Goal: Transaction & Acquisition: Obtain resource

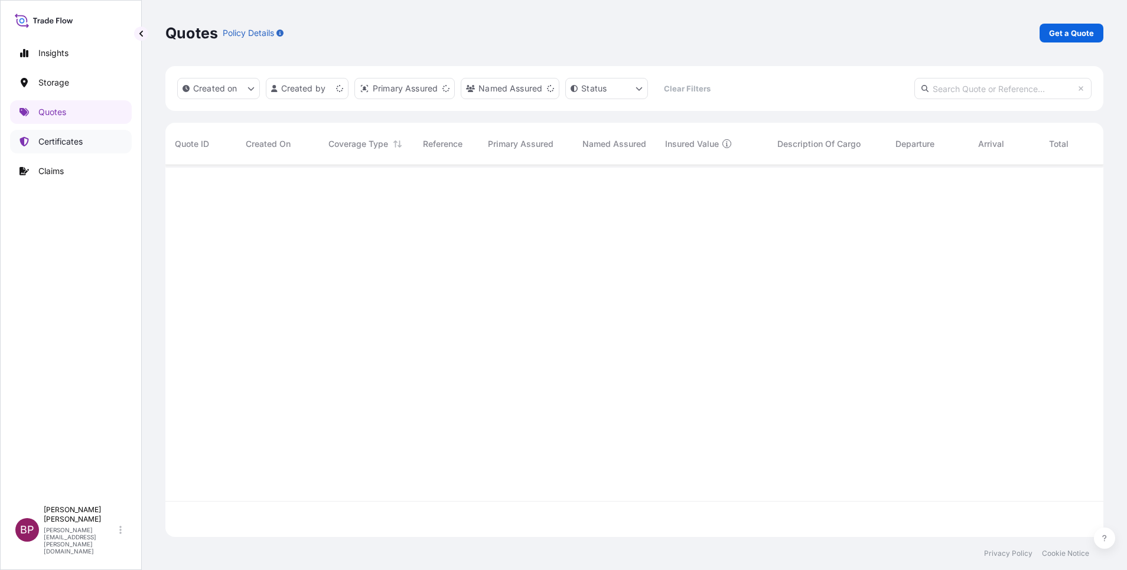
scroll to position [365, 924]
click at [64, 139] on p "Certificates" at bounding box center [60, 142] width 44 height 12
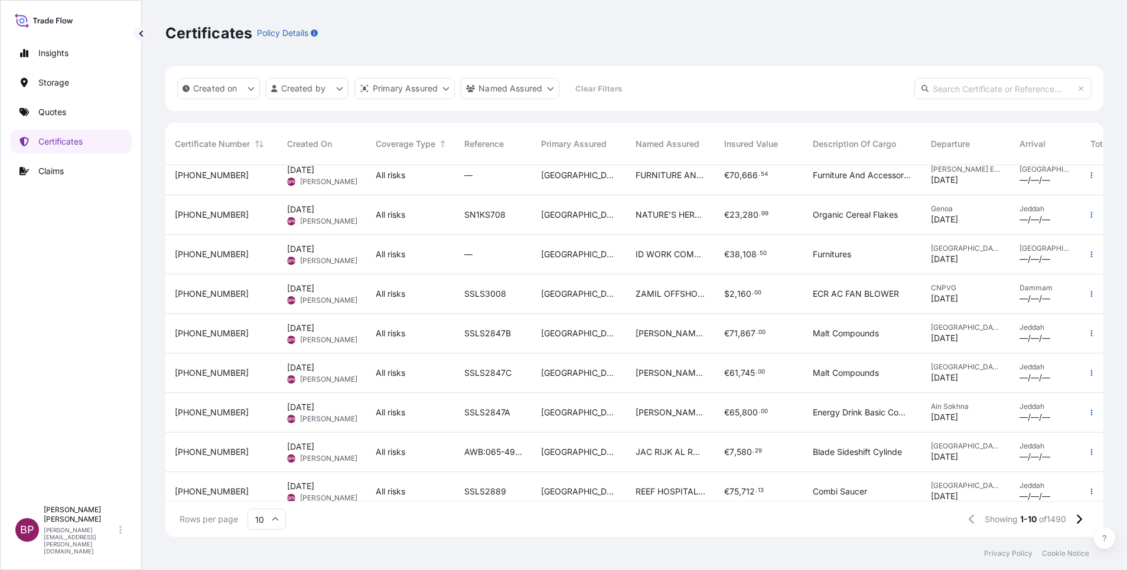
scroll to position [73, 0]
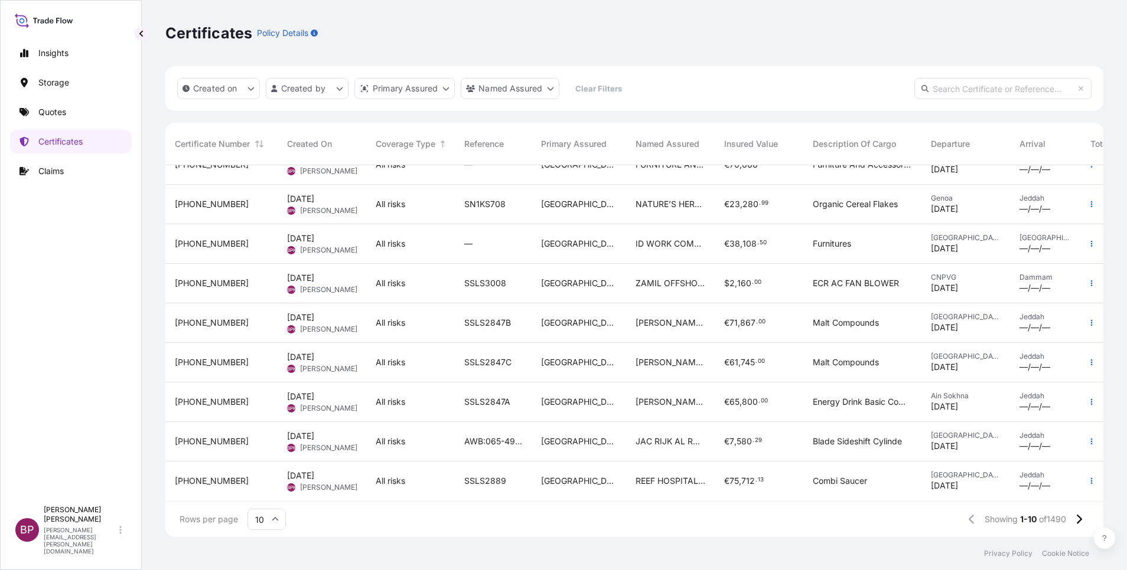
click at [278, 518] on icon at bounding box center [275, 519] width 7 height 7
click at [271, 488] on div "50" at bounding box center [266, 487] width 29 height 22
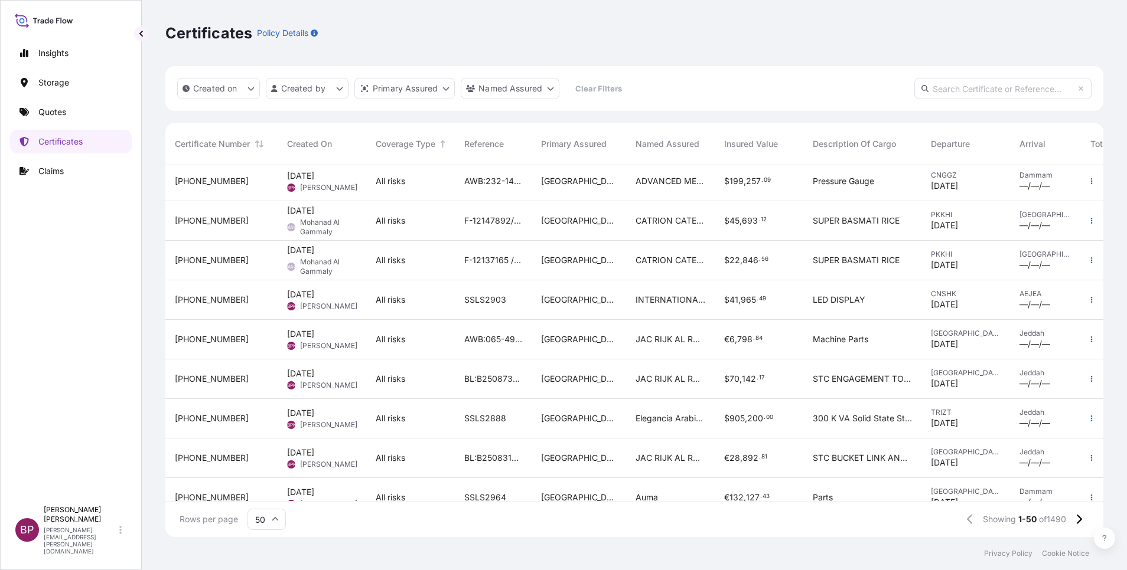
scroll to position [1656, 0]
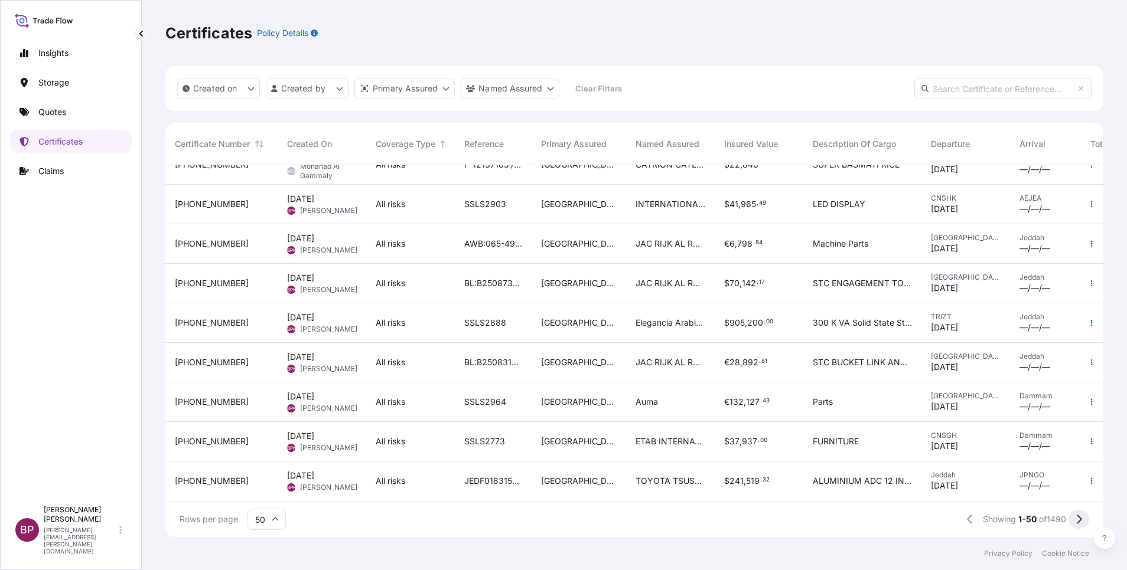
click at [1080, 520] on icon at bounding box center [1078, 519] width 5 height 9
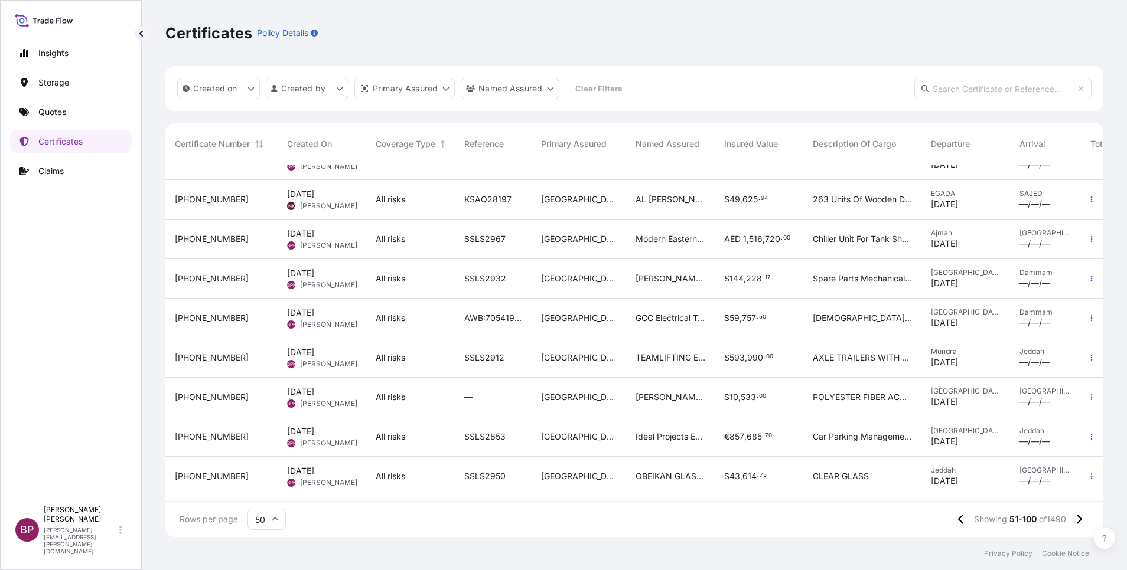
scroll to position [266, 0]
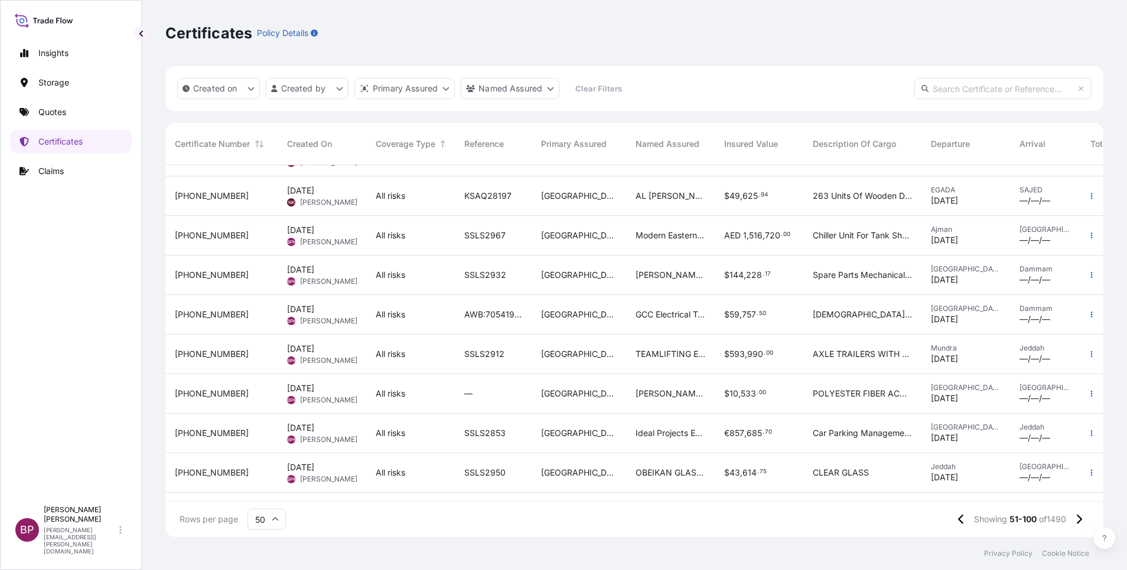
click at [746, 446] on div "€ 857 , 685 . 70" at bounding box center [758, 434] width 89 height 40
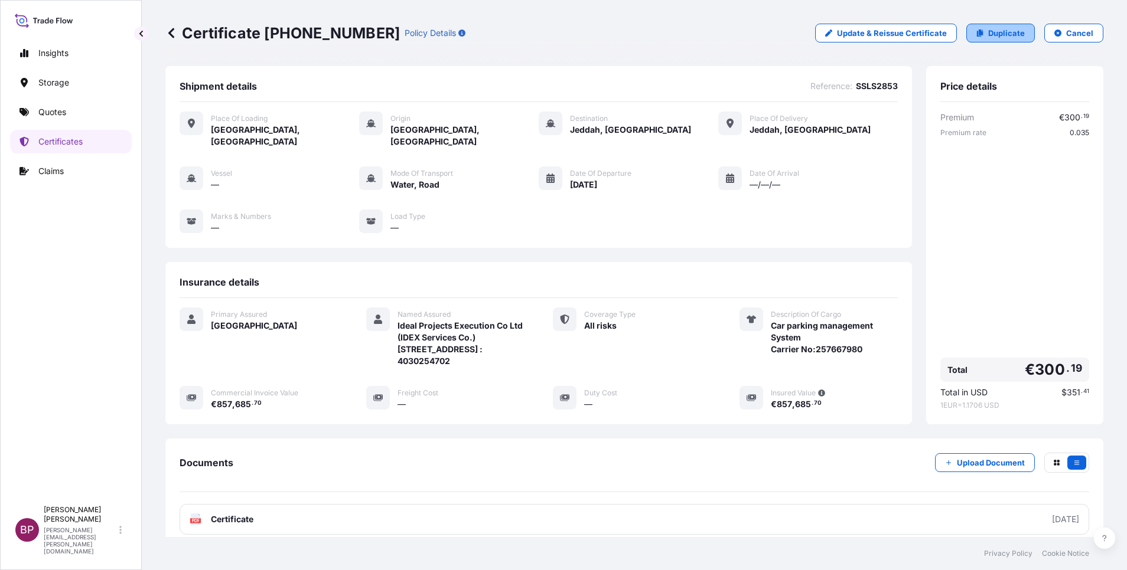
click at [1003, 34] on p "Duplicate" at bounding box center [1006, 33] width 37 height 12
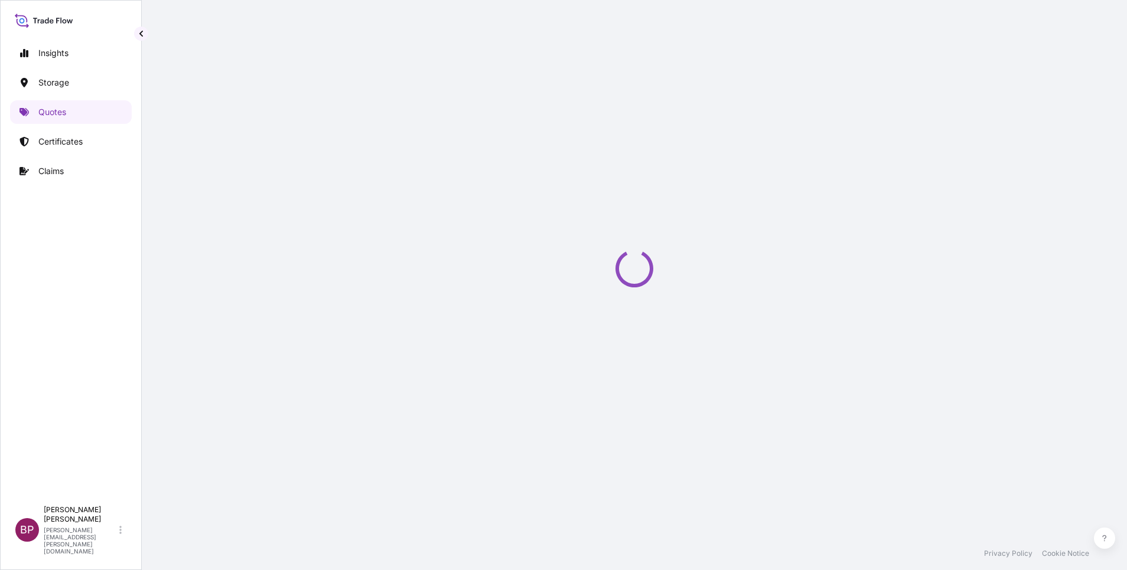
select select "Road / [GEOGRAPHIC_DATA]"
select select "Water"
select select "Road / [GEOGRAPHIC_DATA]"
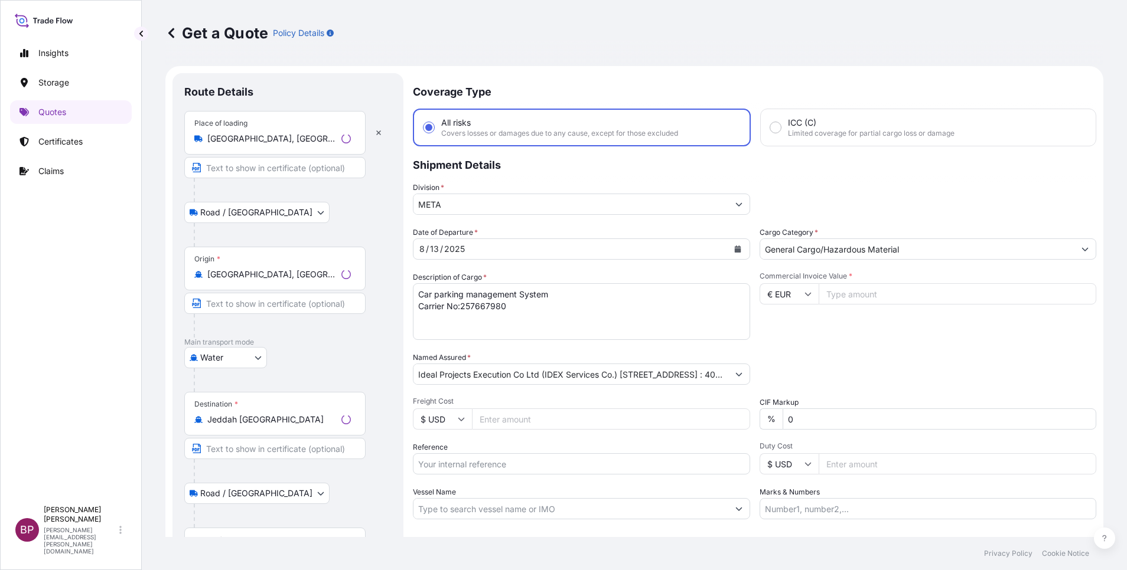
scroll to position [19, 0]
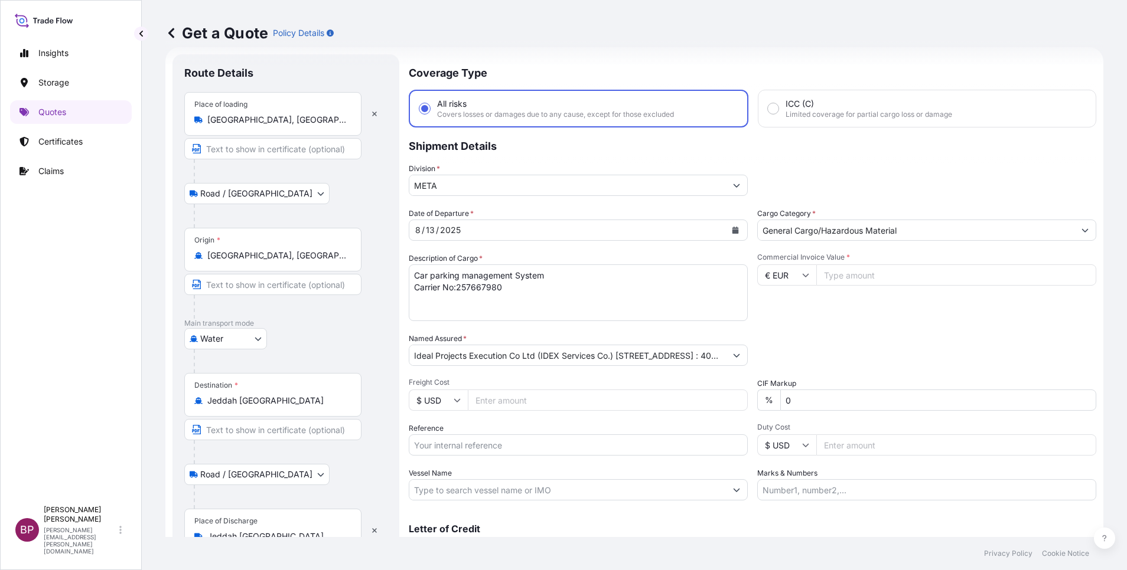
click at [540, 448] on input "Reference" at bounding box center [578, 445] width 339 height 21
paste input "MAEU257667980 SSLS2853A"
type input "MAEU257667980 SSLS2853A"
click at [870, 275] on input "Commercial Invoice Value *" at bounding box center [956, 275] width 280 height 21
paste input "107168.40"
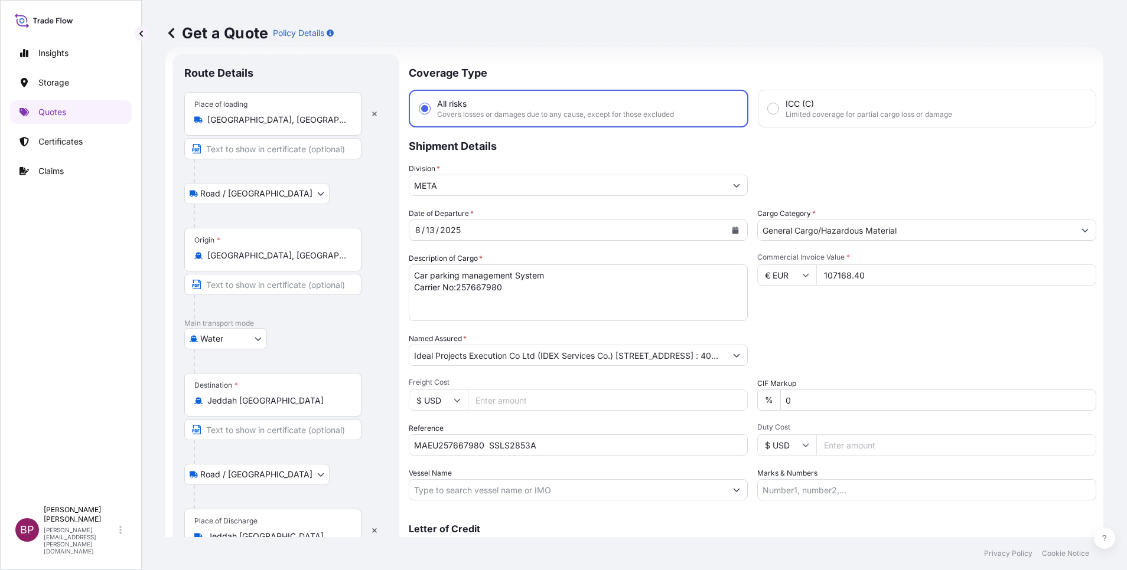
type input "107168.40"
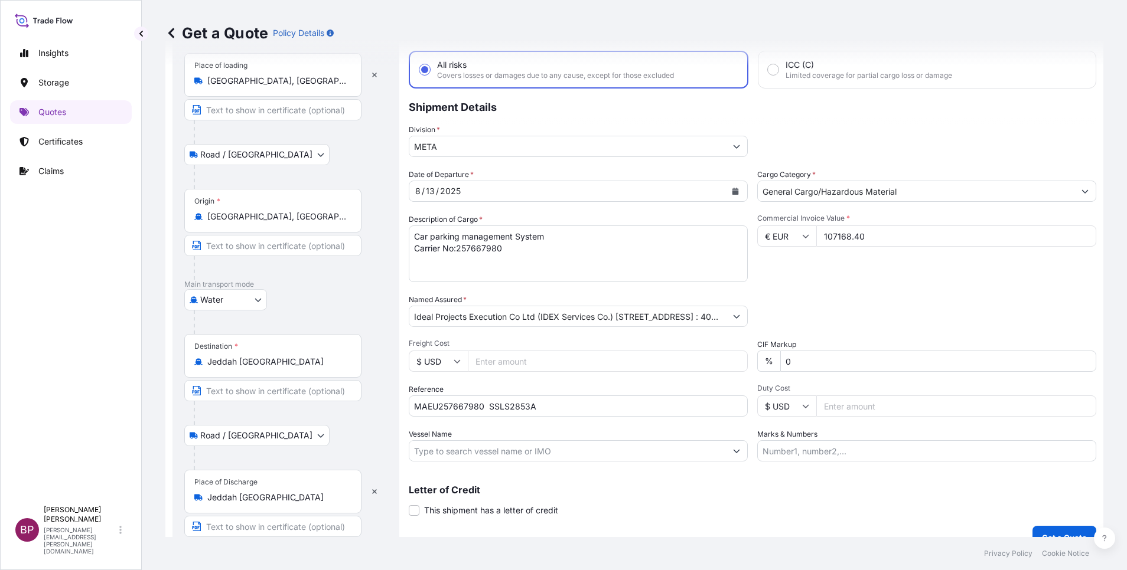
scroll to position [77, 0]
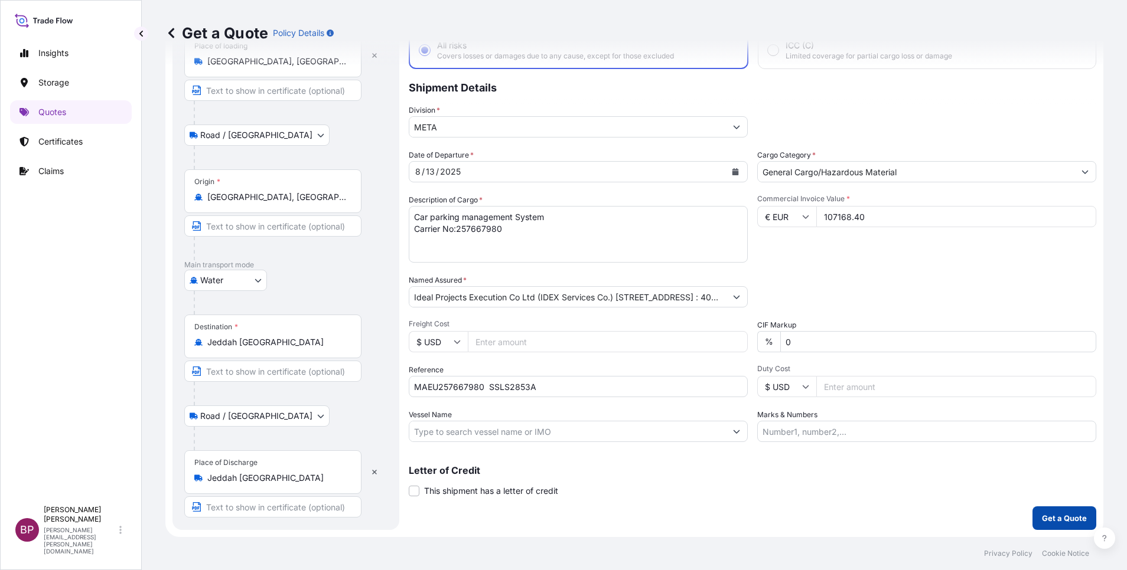
click at [1054, 518] on p "Get a Quote" at bounding box center [1064, 519] width 45 height 12
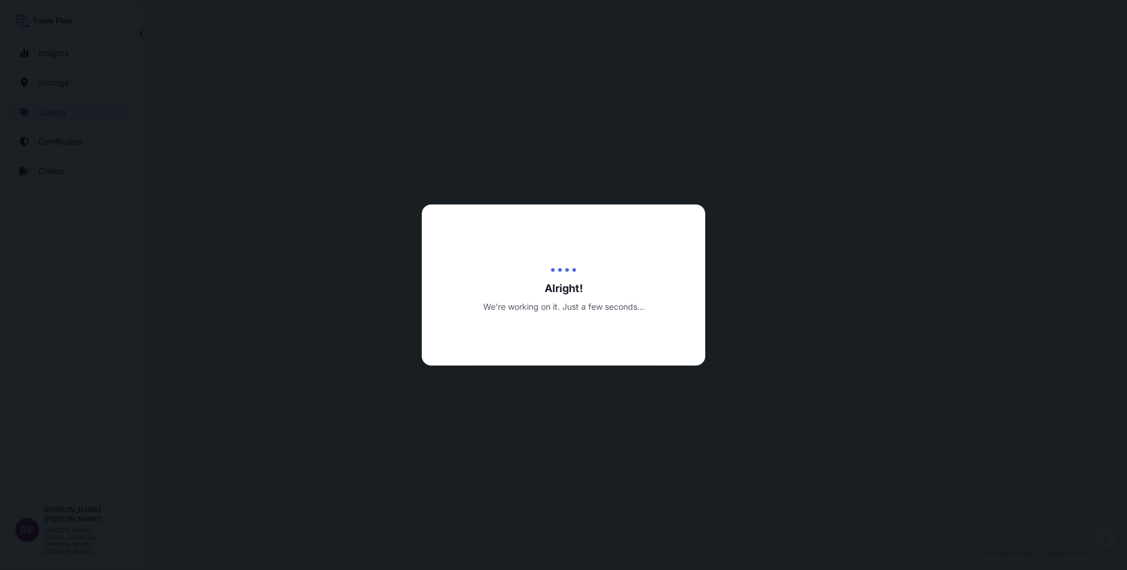
select select "Road / [GEOGRAPHIC_DATA]"
select select "Water"
select select "Road / [GEOGRAPHIC_DATA]"
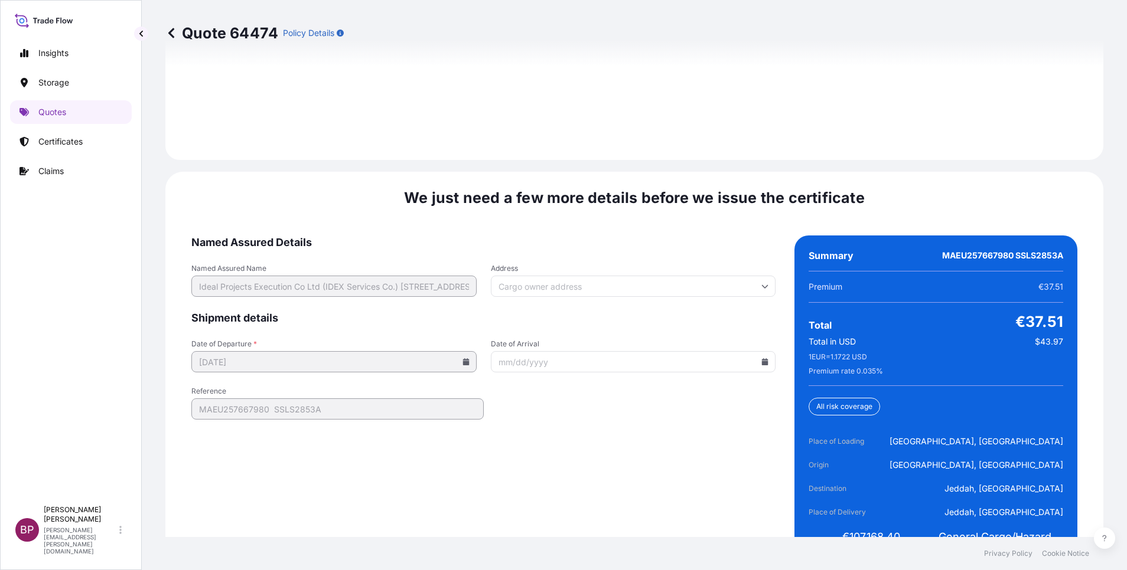
scroll to position [1828, 0]
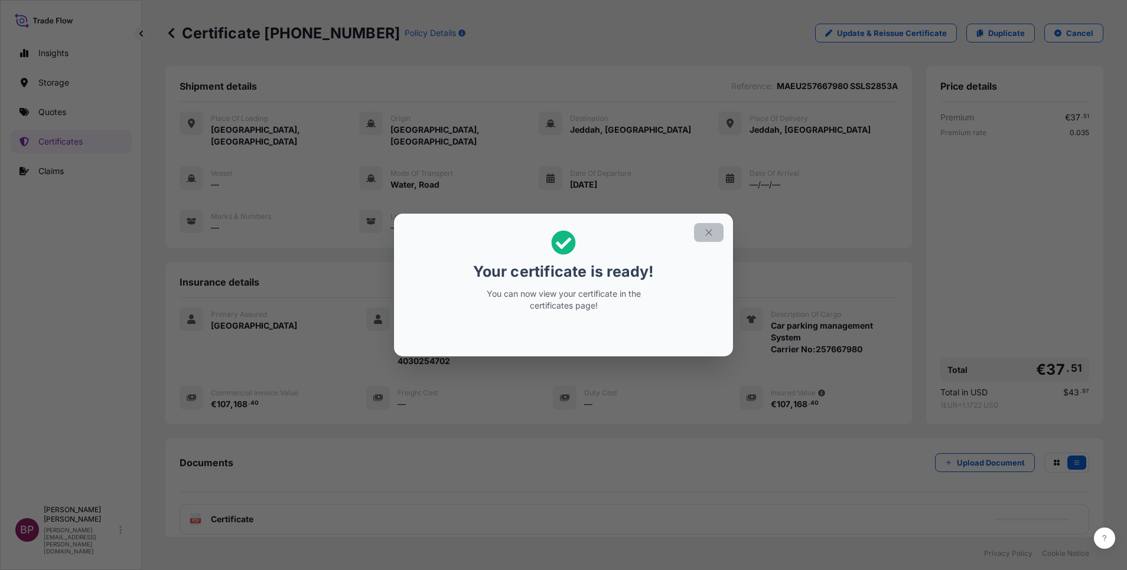
click at [709, 234] on icon "button" at bounding box center [708, 232] width 11 height 11
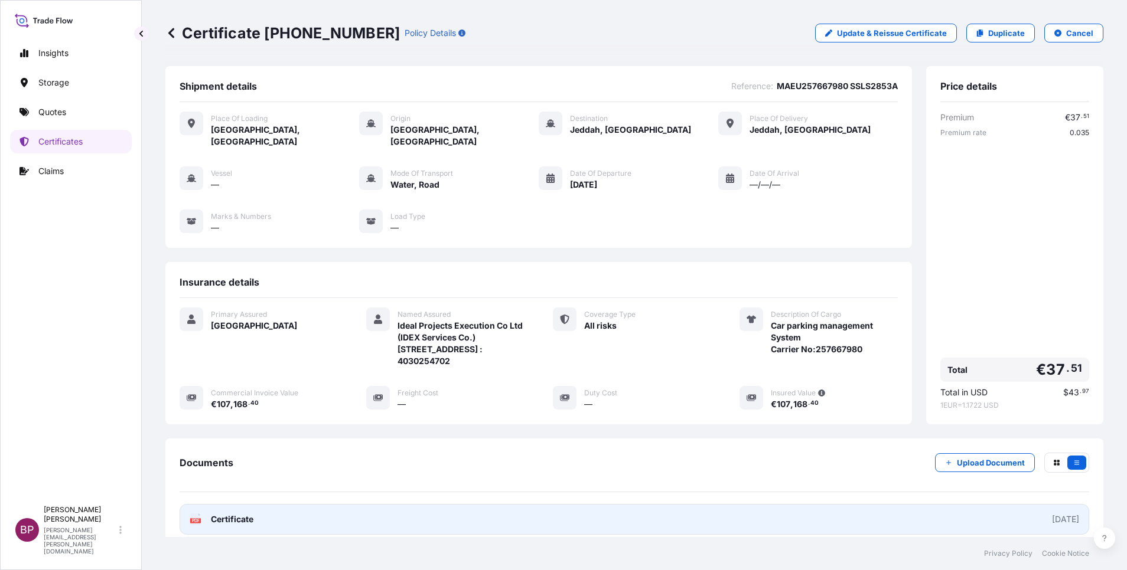
click at [247, 517] on span "Certificate" at bounding box center [232, 520] width 43 height 12
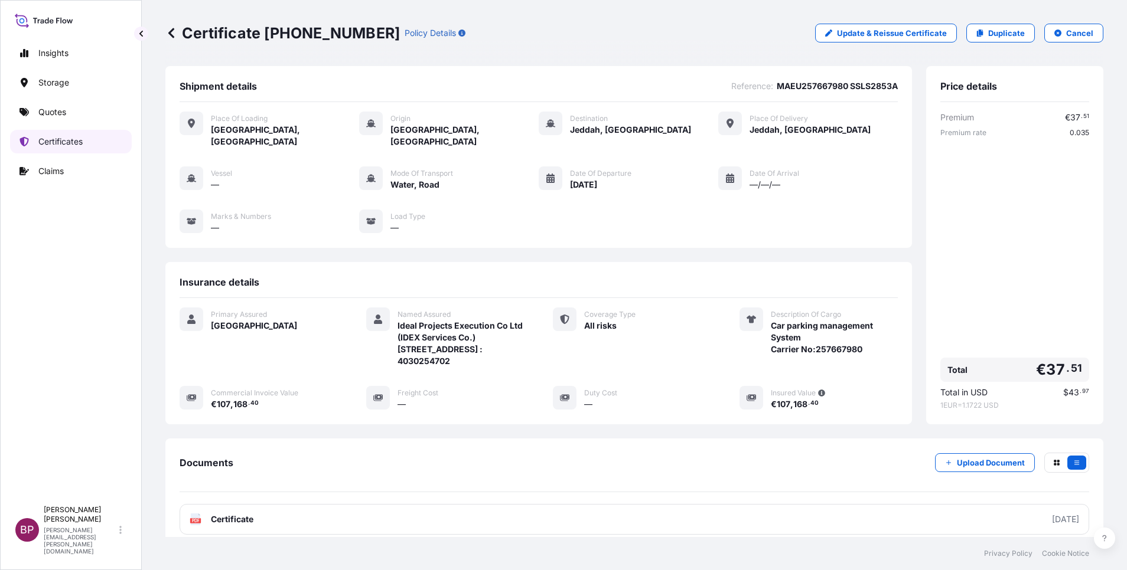
click at [73, 138] on p "Certificates" at bounding box center [60, 142] width 44 height 12
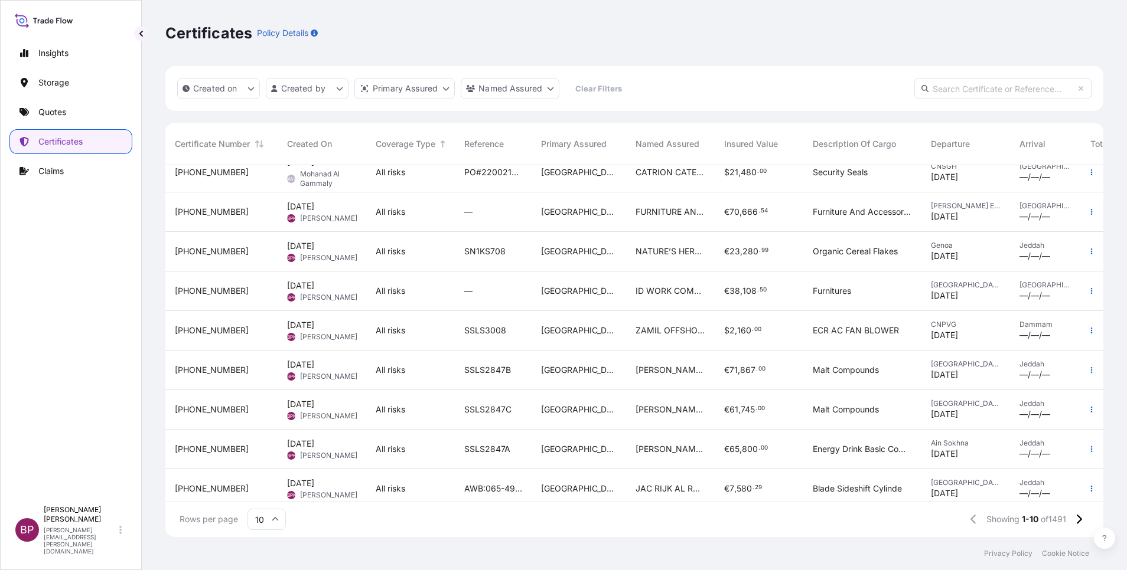
scroll to position [73, 0]
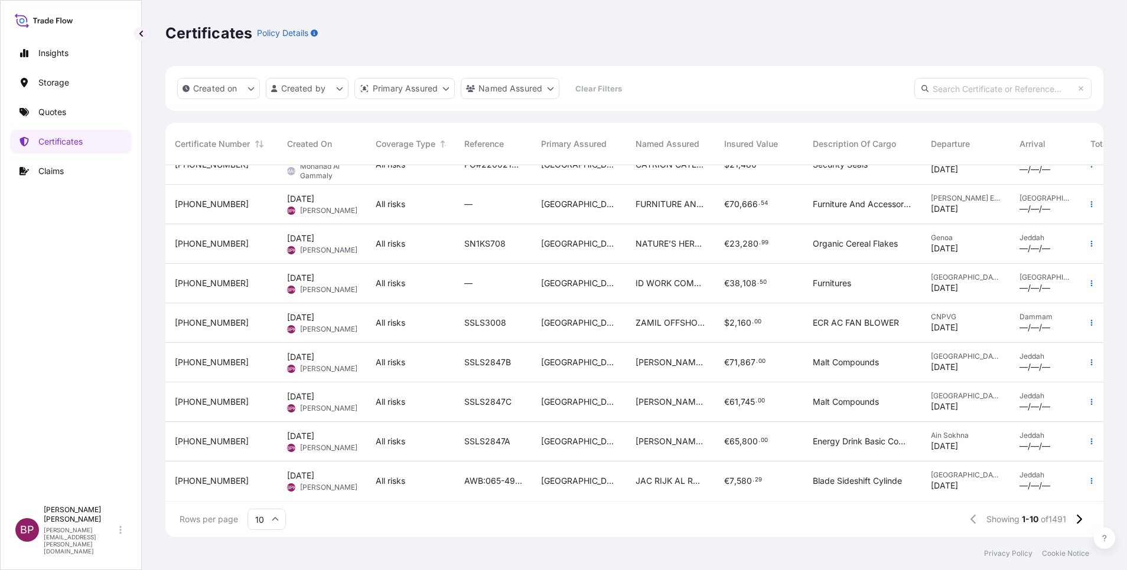
click at [273, 517] on icon at bounding box center [275, 519] width 7 height 7
drag, startPoint x: 269, startPoint y: 493, endPoint x: 299, endPoint y: 498, distance: 31.1
click at [269, 491] on div "50" at bounding box center [266, 487] width 29 height 22
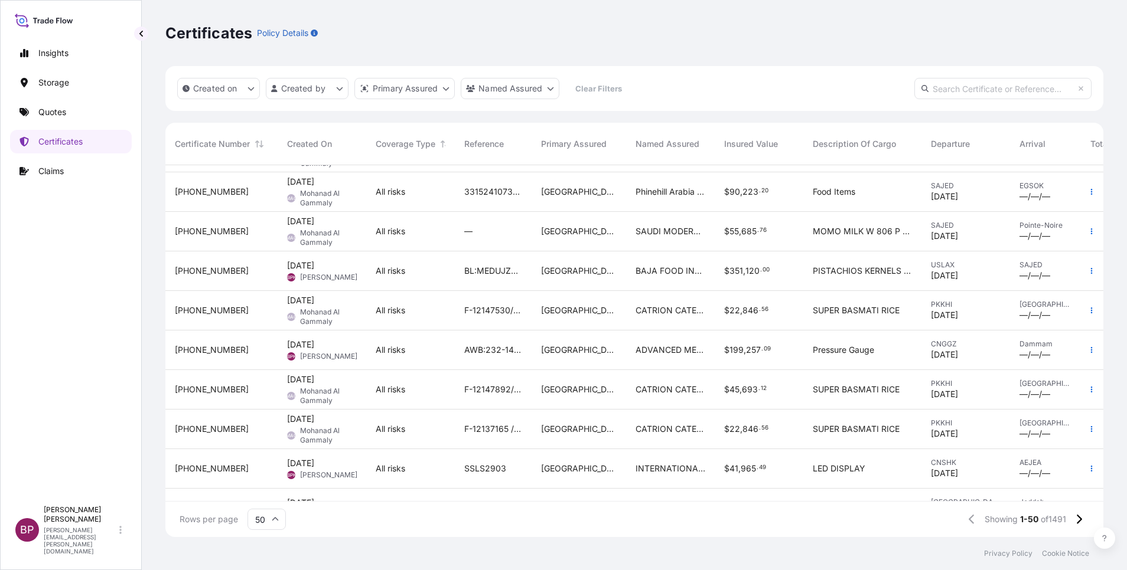
scroll to position [1656, 0]
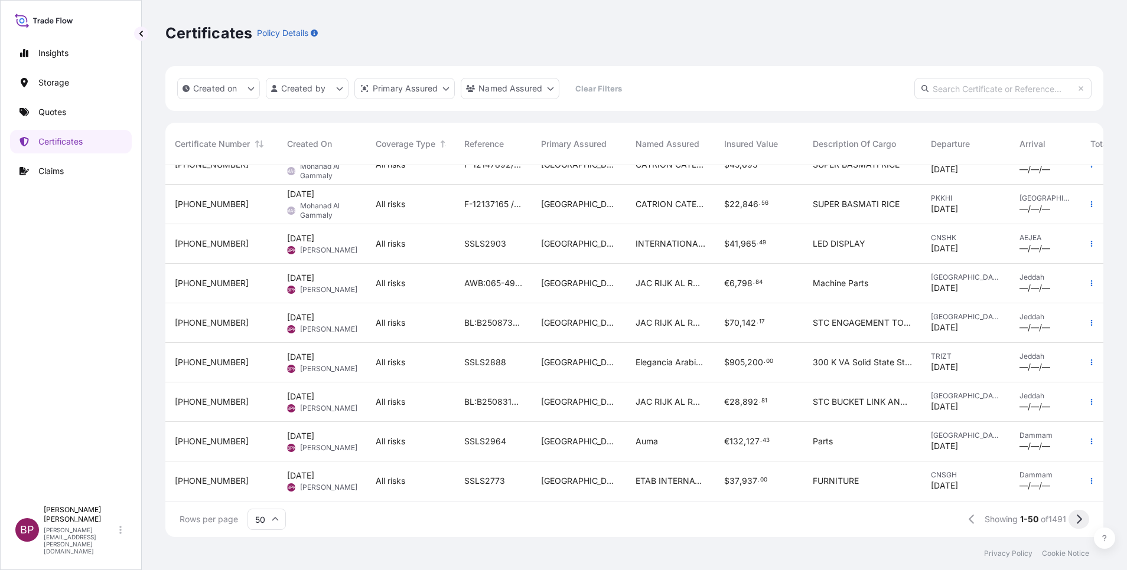
click at [1079, 520] on icon at bounding box center [1078, 519] width 6 height 11
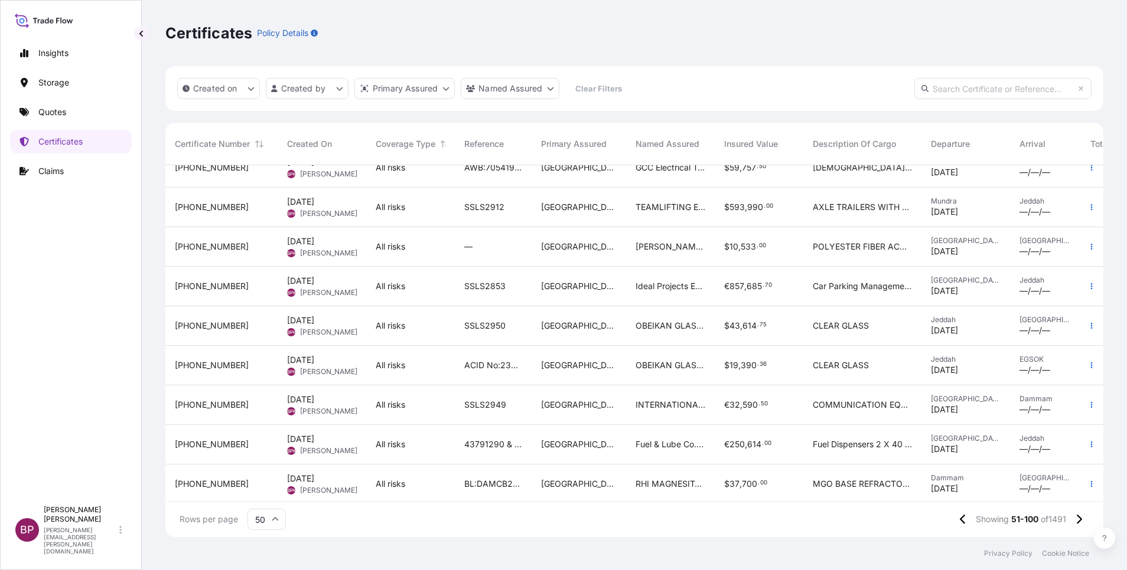
scroll to position [327, 0]
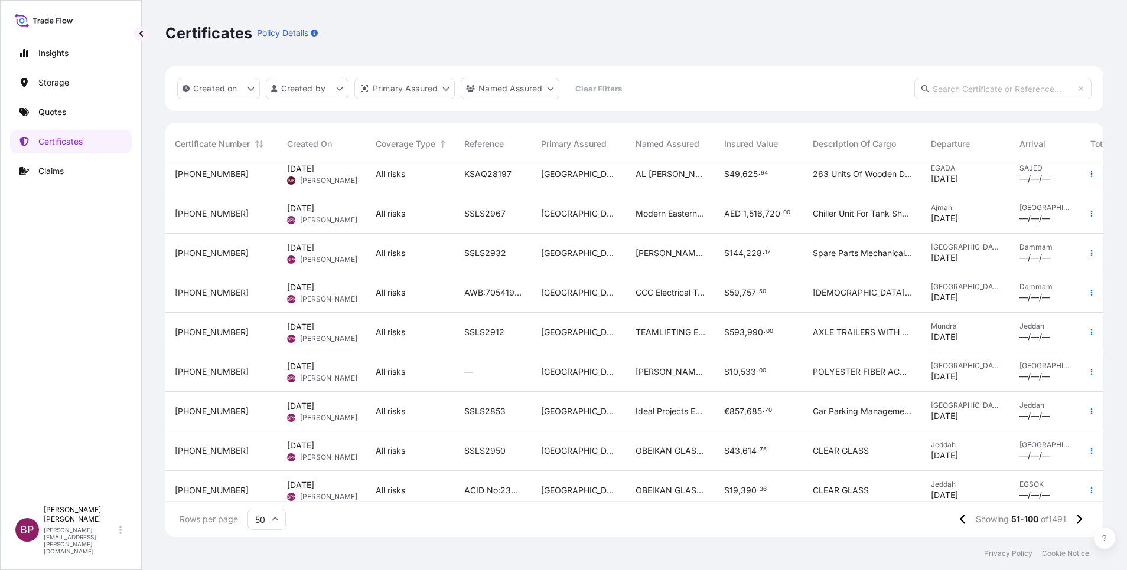
click at [698, 417] on div "Ideal Projects Execution Co Ltd (IDEX Services Co.) [STREET_ADDRESS] : 40302547…" at bounding box center [670, 412] width 89 height 40
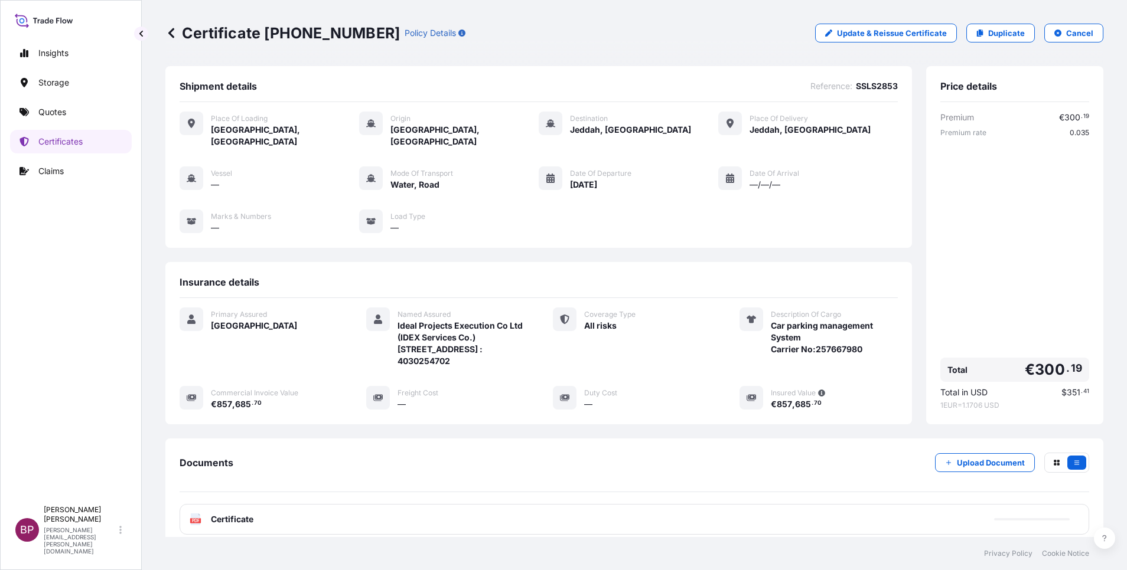
scroll to position [86, 0]
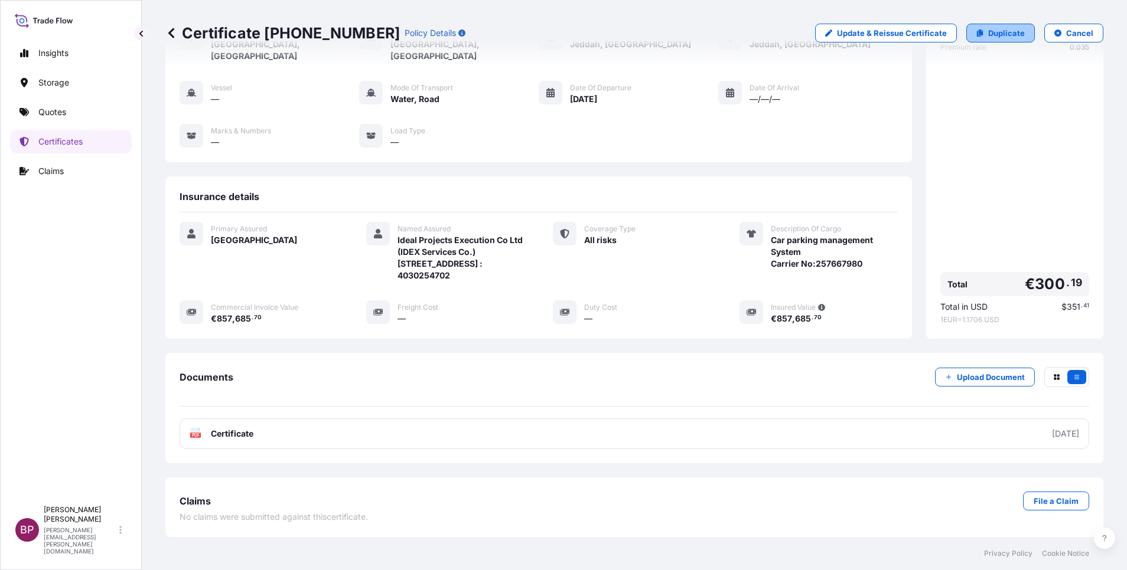
click at [1004, 33] on p "Duplicate" at bounding box center [1006, 33] width 37 height 12
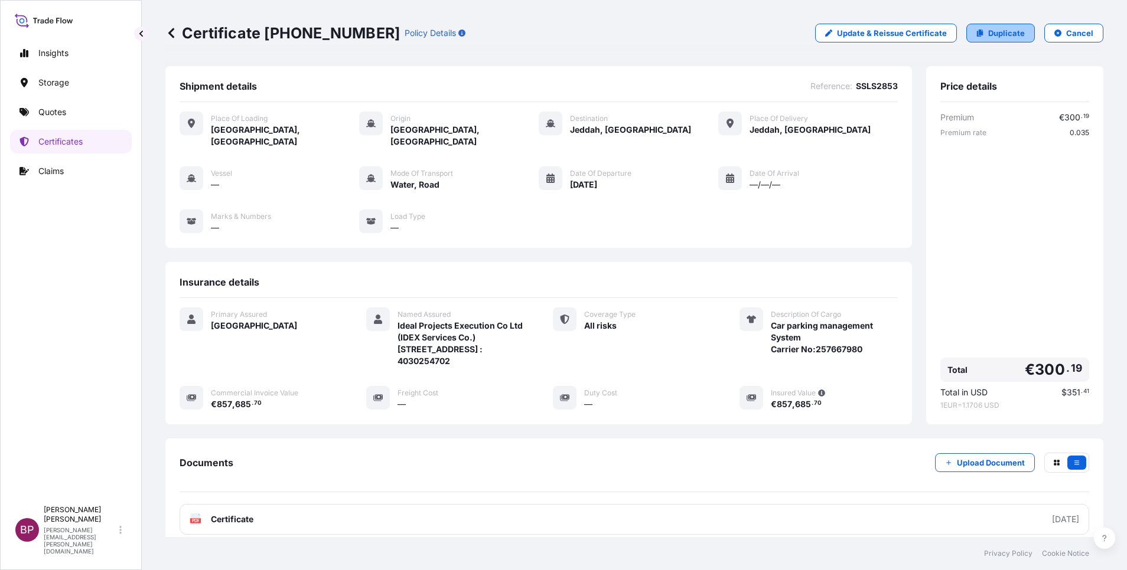
select select "Road / [GEOGRAPHIC_DATA]"
select select "Water"
select select "Road / [GEOGRAPHIC_DATA]"
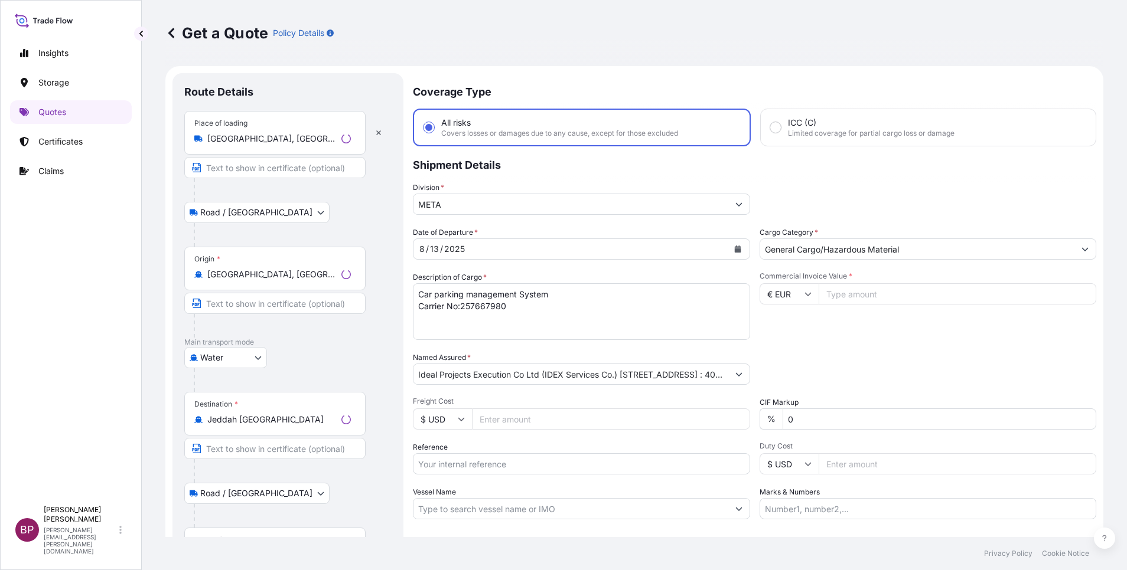
scroll to position [19, 0]
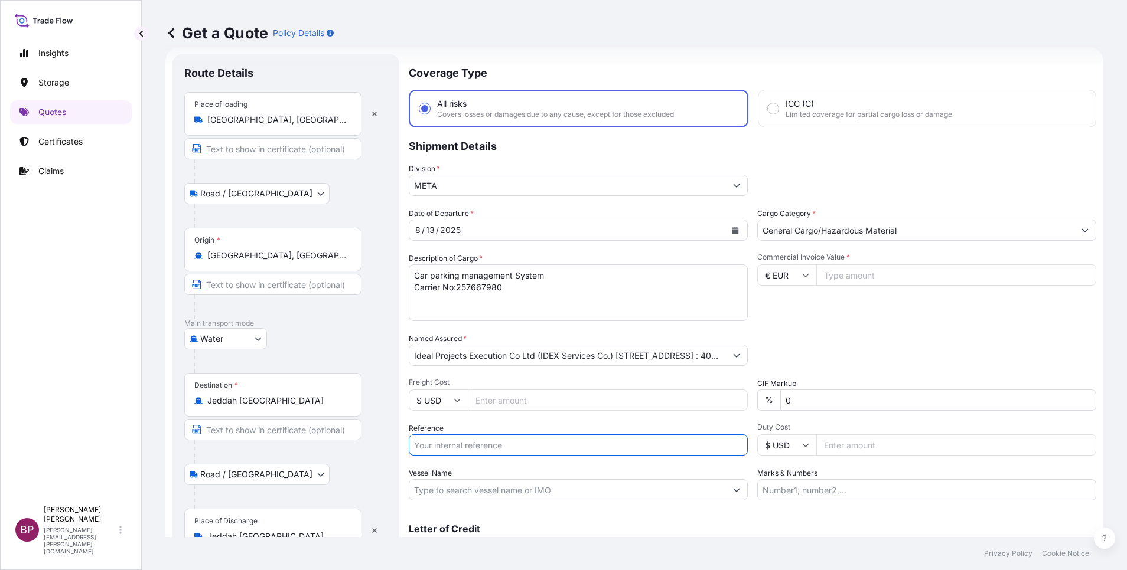
click at [489, 441] on input "Reference" at bounding box center [578, 445] width 339 height 21
paste input "MAEU258333938 SSLS2853B"
type input "MAEU258333938 SSLS2853B"
click at [854, 272] on input "Commercial Invoice Value *" at bounding box center [956, 275] width 280 height 21
paste input "750517.3"
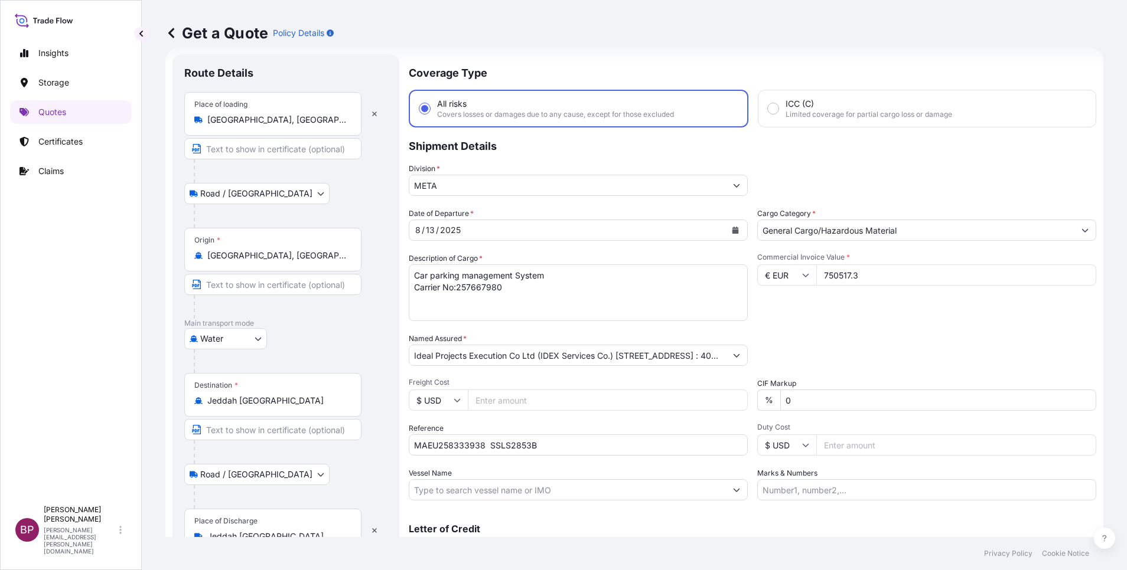
type input "750517.3"
click at [732, 229] on icon "Calendar" at bounding box center [735, 230] width 6 height 7
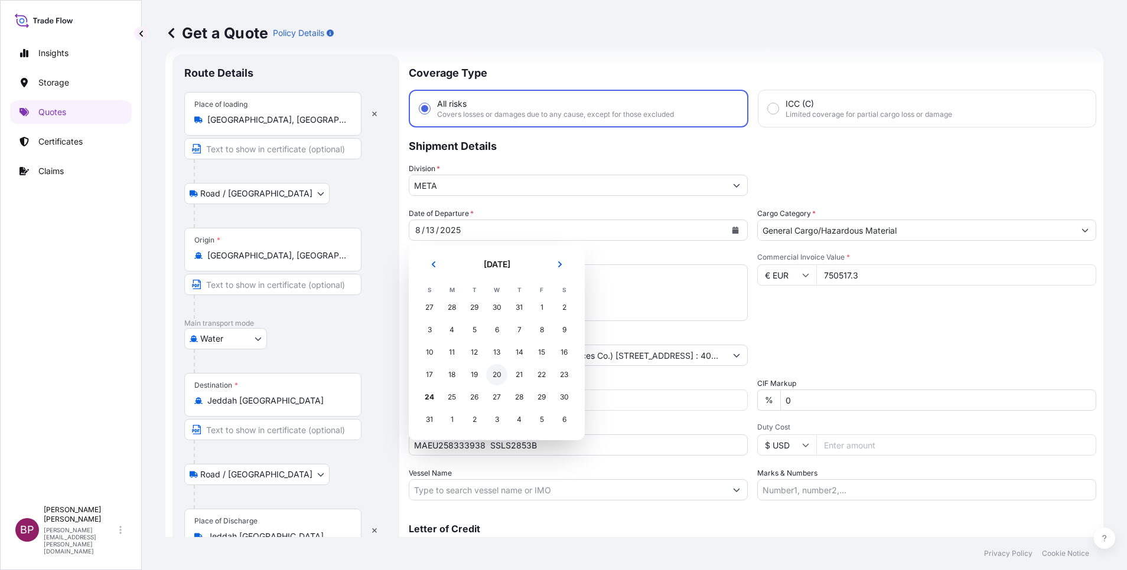
click at [498, 377] on div "20" at bounding box center [496, 374] width 21 height 21
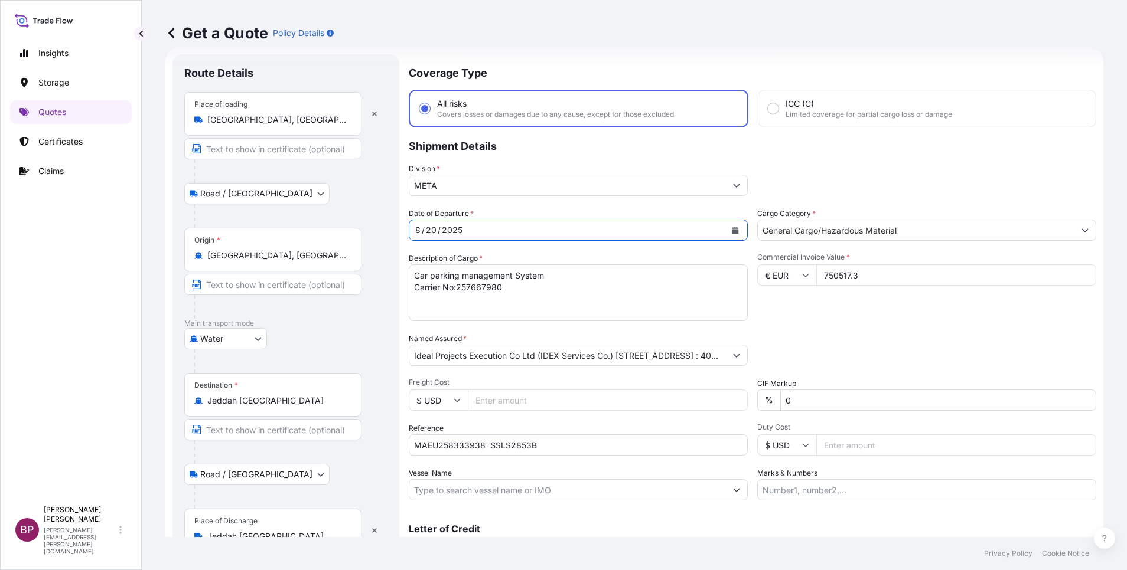
click at [863, 359] on div "Packing Category Type to search a container mode Please select a primary mode o…" at bounding box center [926, 349] width 339 height 33
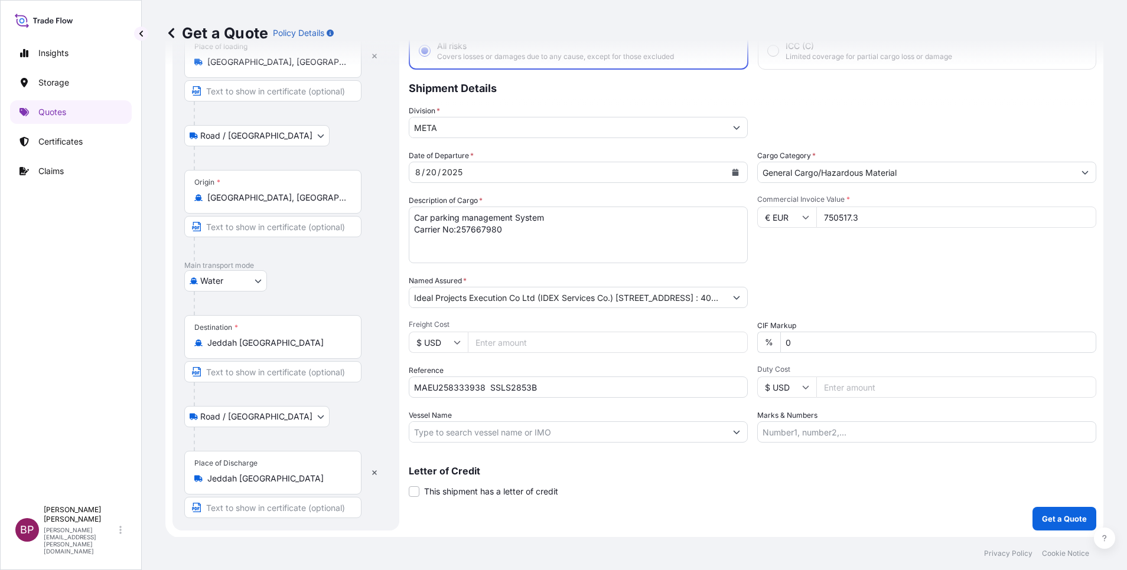
scroll to position [77, 0]
click at [1045, 517] on p "Get a Quote" at bounding box center [1064, 519] width 45 height 12
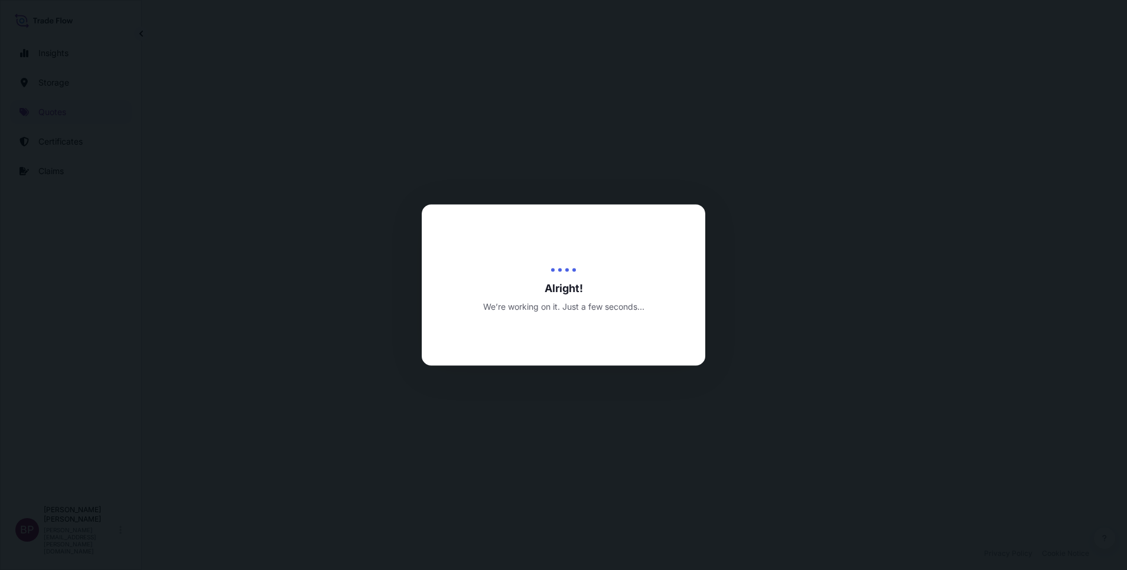
select select "Road / [GEOGRAPHIC_DATA]"
select select "Water"
select select "Road / [GEOGRAPHIC_DATA]"
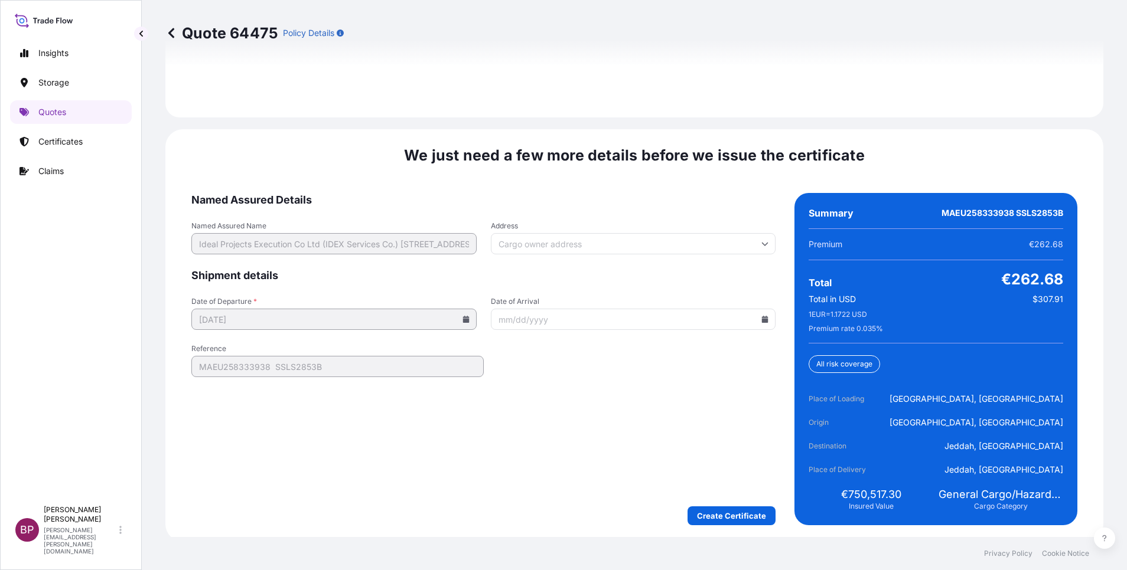
scroll to position [1828, 0]
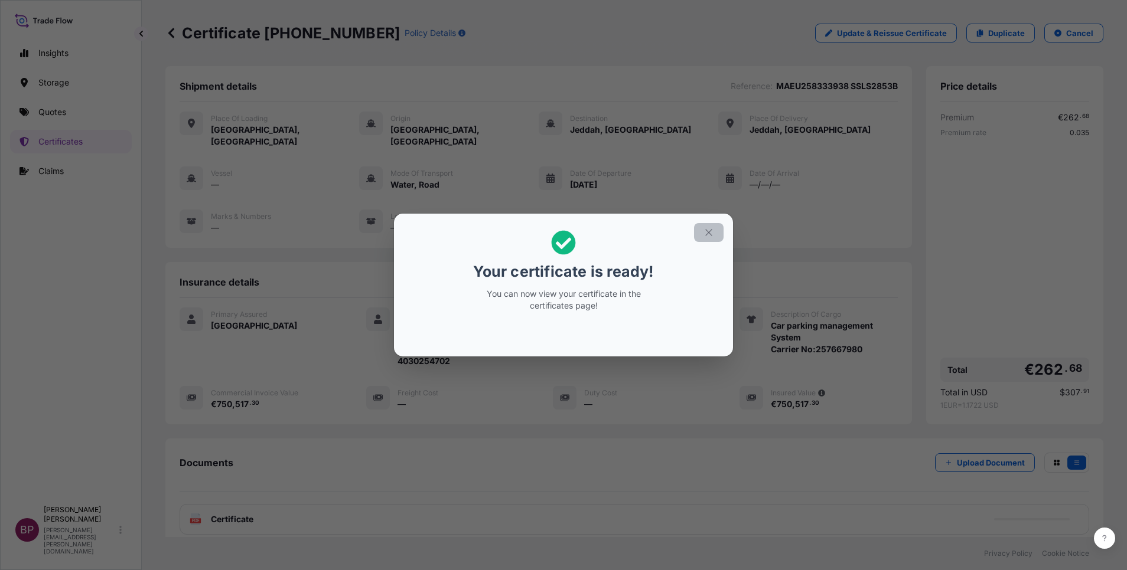
click at [714, 234] on button "button" at bounding box center [709, 232] width 30 height 19
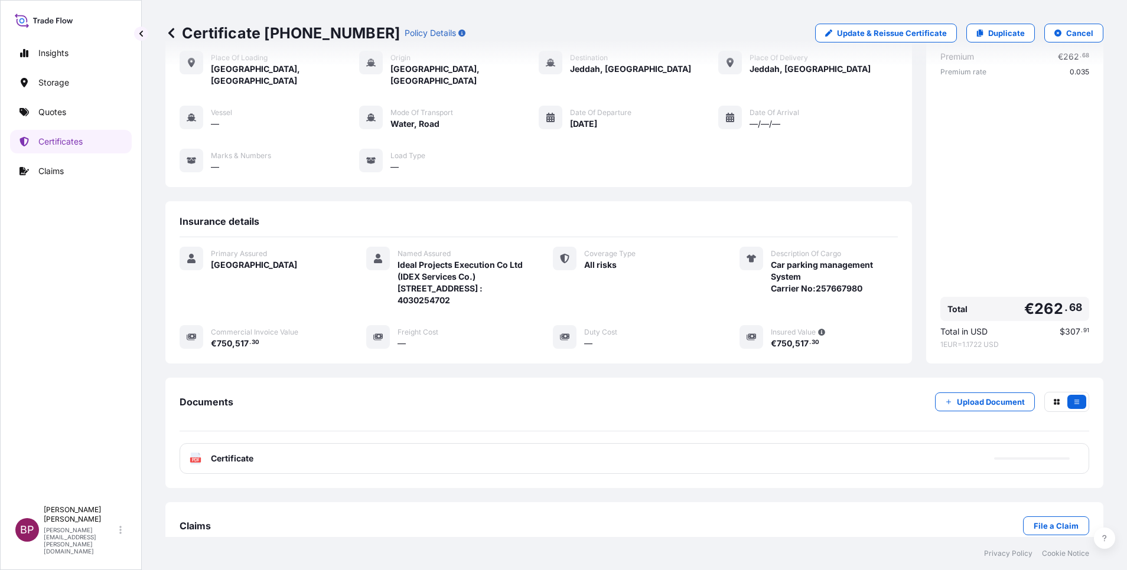
scroll to position [86, 0]
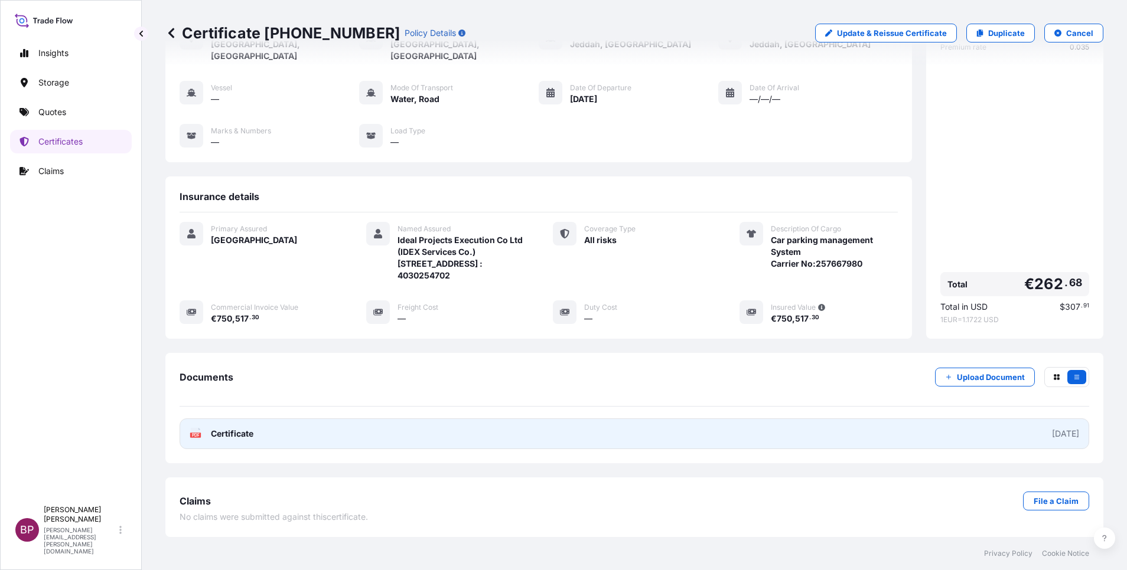
click at [237, 435] on span "Certificate" at bounding box center [232, 434] width 43 height 12
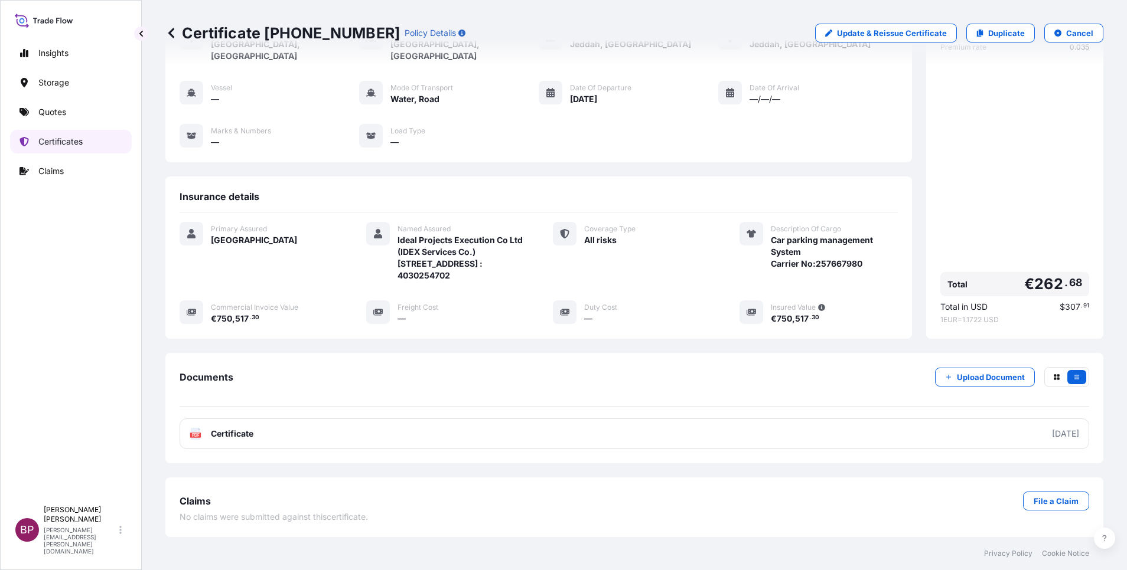
click at [73, 146] on p "Certificates" at bounding box center [60, 142] width 44 height 12
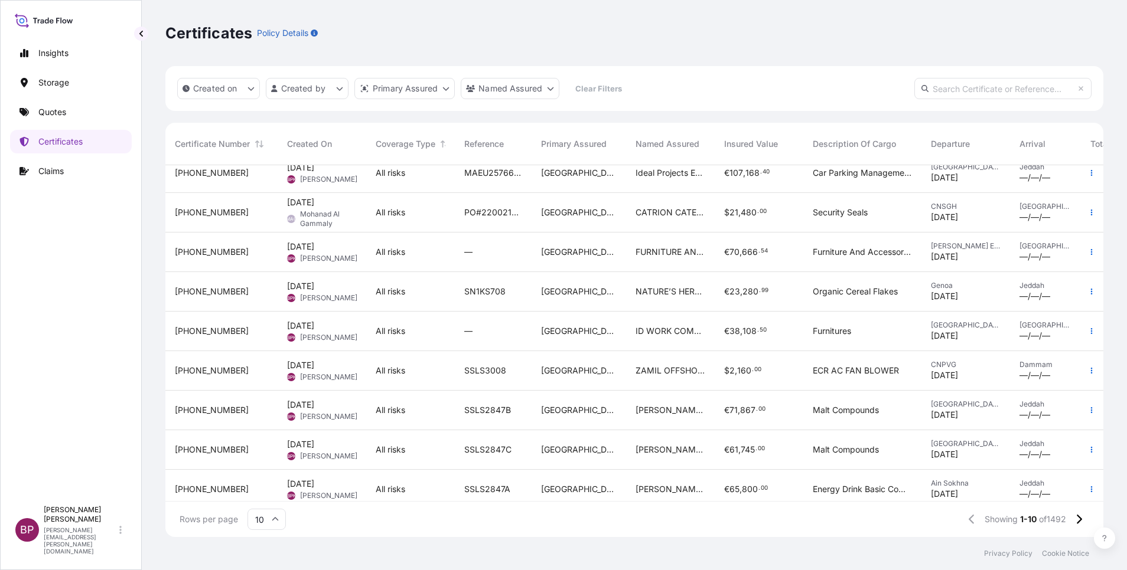
scroll to position [73, 0]
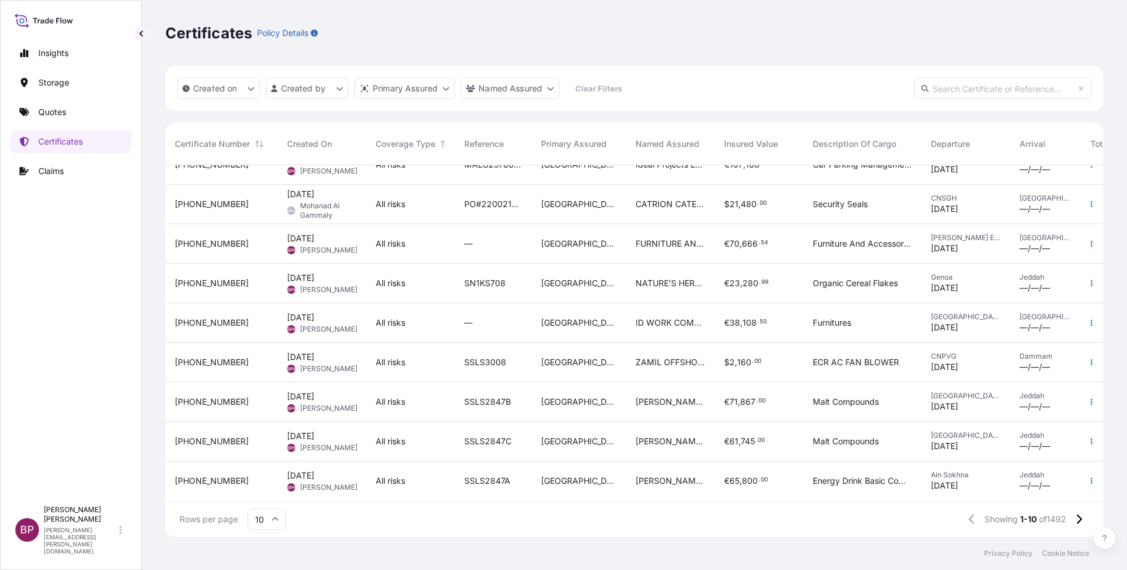
click at [277, 524] on input "10" at bounding box center [266, 519] width 38 height 21
click at [270, 491] on div "50" at bounding box center [266, 487] width 29 height 22
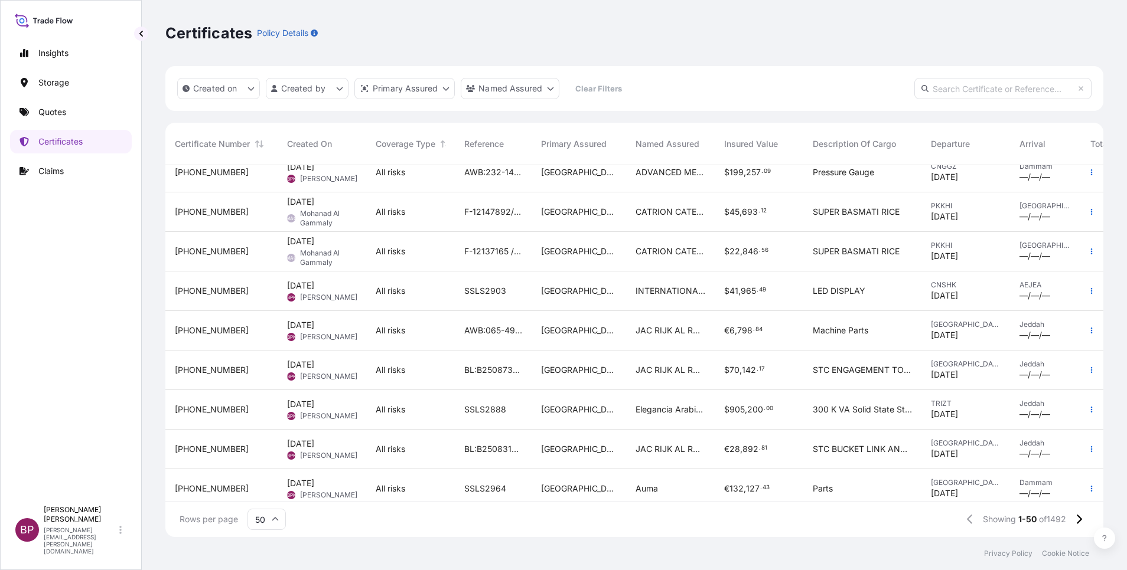
scroll to position [1656, 0]
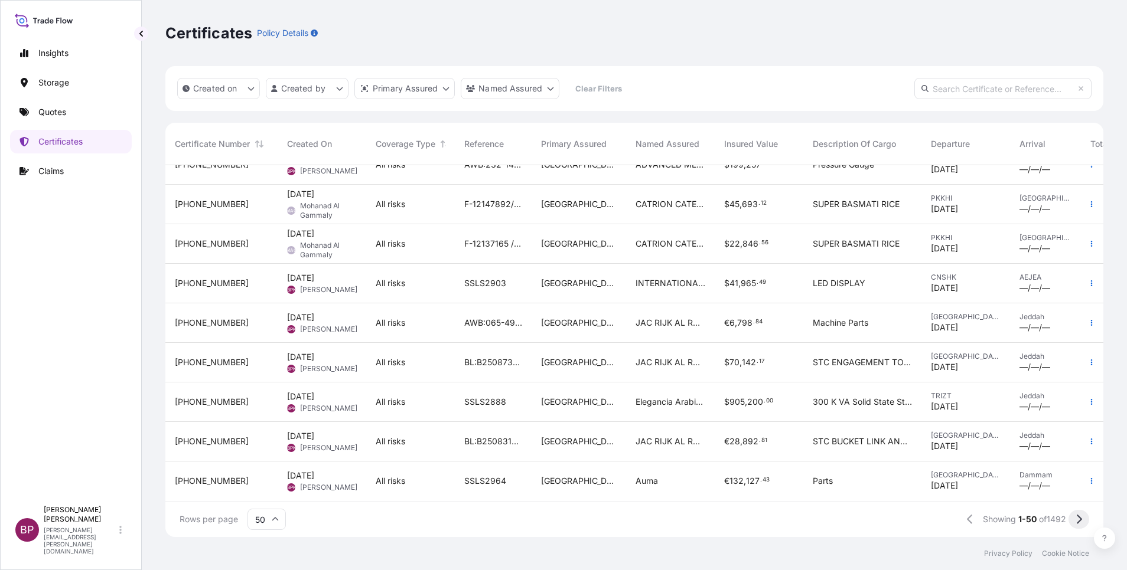
click at [1079, 524] on icon at bounding box center [1078, 519] width 6 height 11
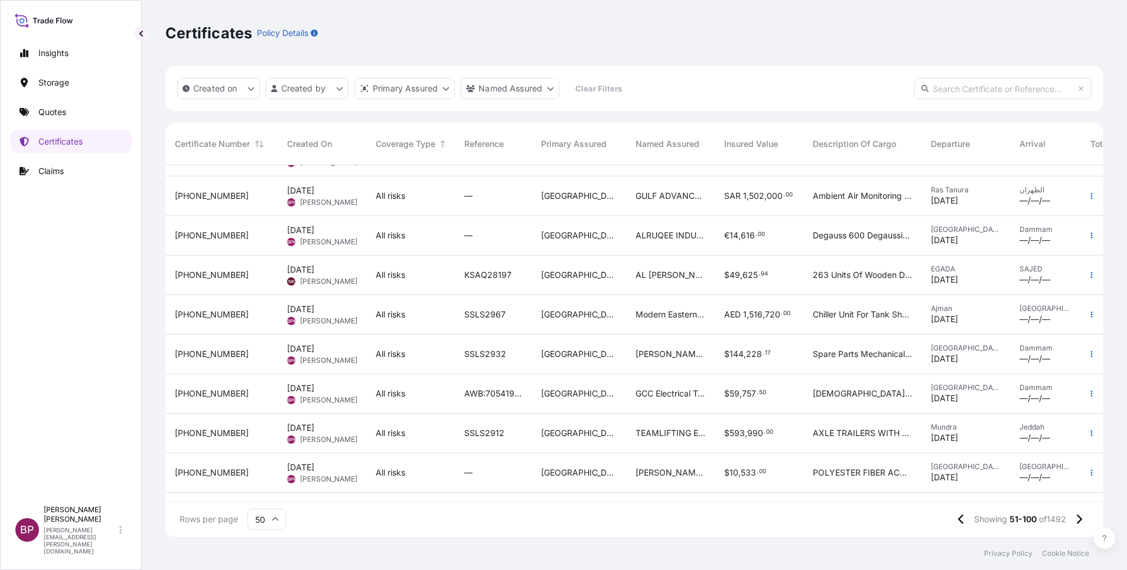
scroll to position [354, 0]
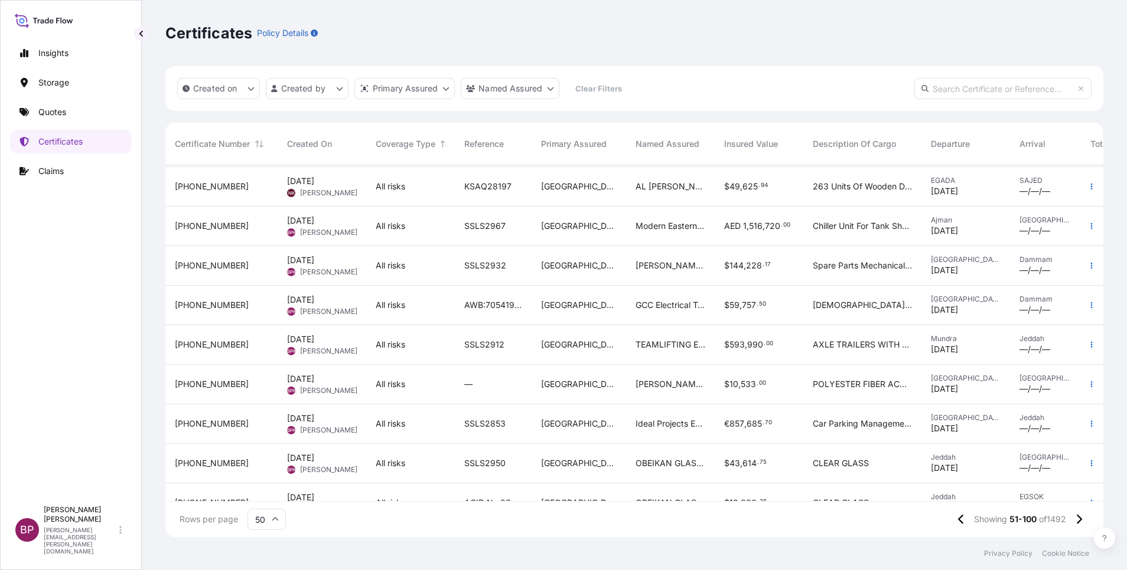
click at [821, 425] on span "Car Parking Management System Carrier No 257667980" at bounding box center [862, 424] width 99 height 12
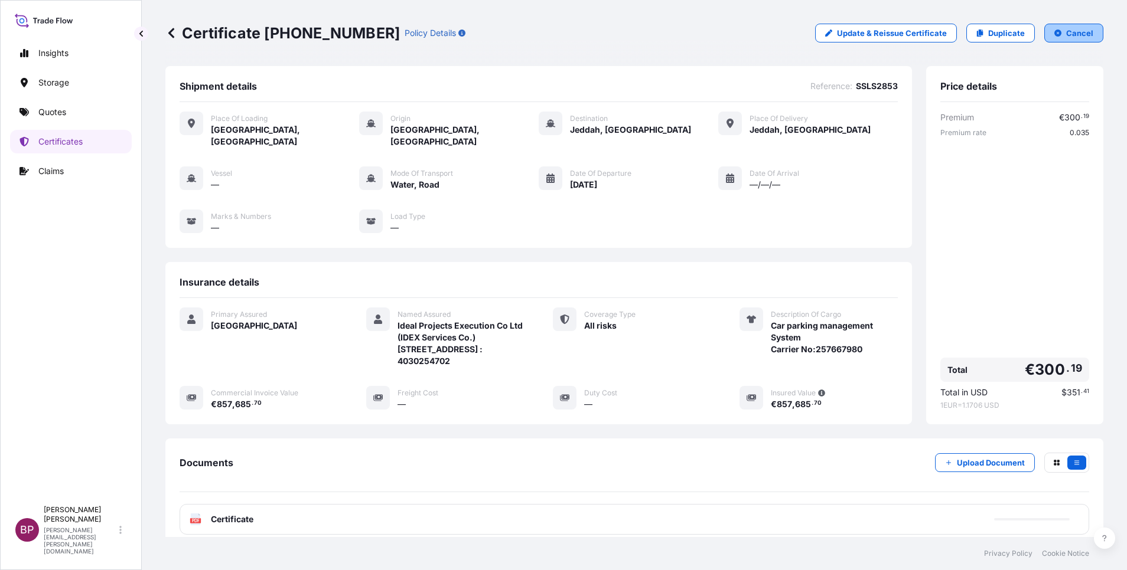
click at [1066, 35] on p "Cancel" at bounding box center [1079, 33] width 27 height 12
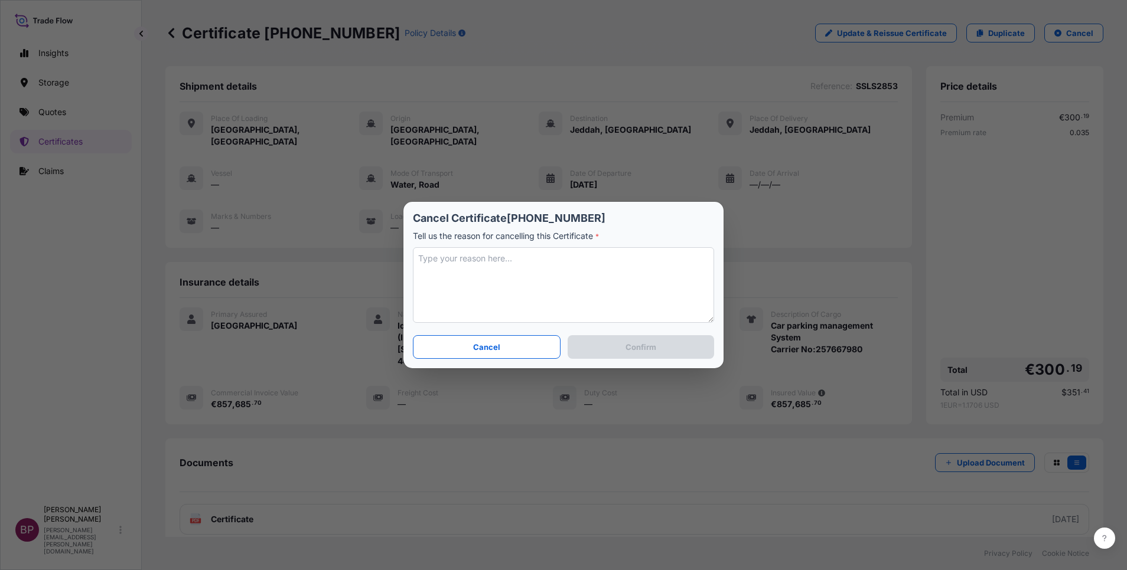
click at [602, 295] on textarea at bounding box center [563, 285] width 301 height 76
type textarea "h"
type textarea "SHpt moved in two BLs. hence re - issued."
click at [635, 354] on button "Confirm" at bounding box center [640, 347] width 146 height 24
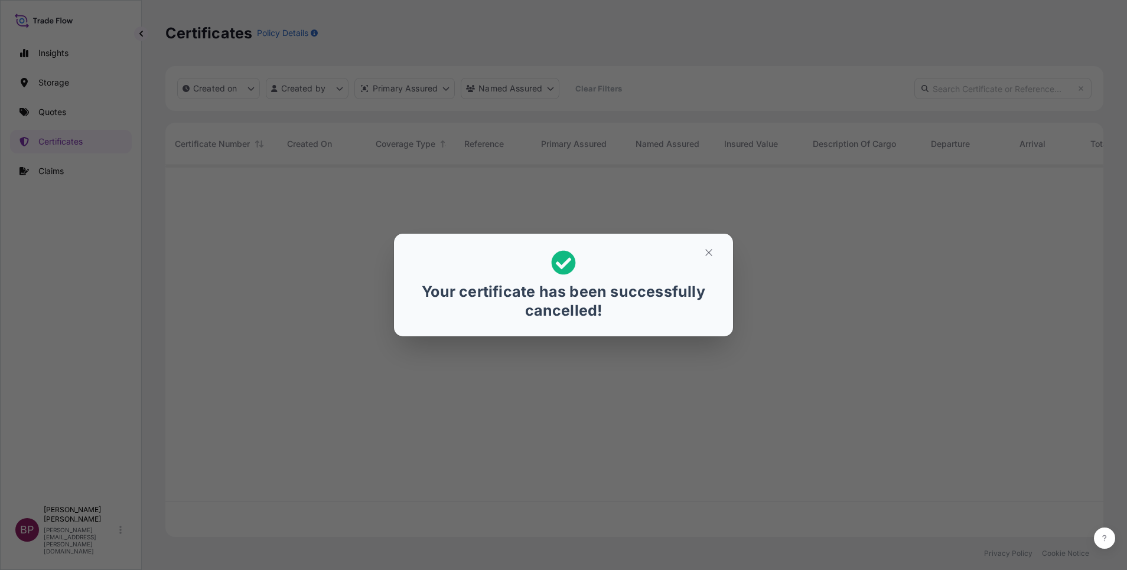
scroll to position [365, 924]
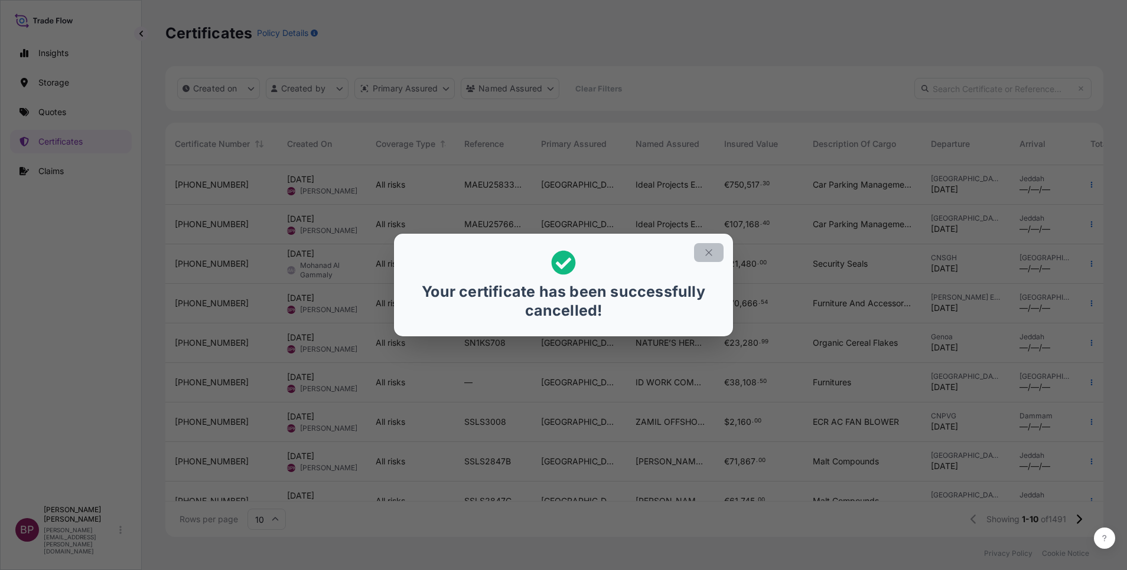
click at [707, 255] on icon "button" at bounding box center [708, 252] width 11 height 11
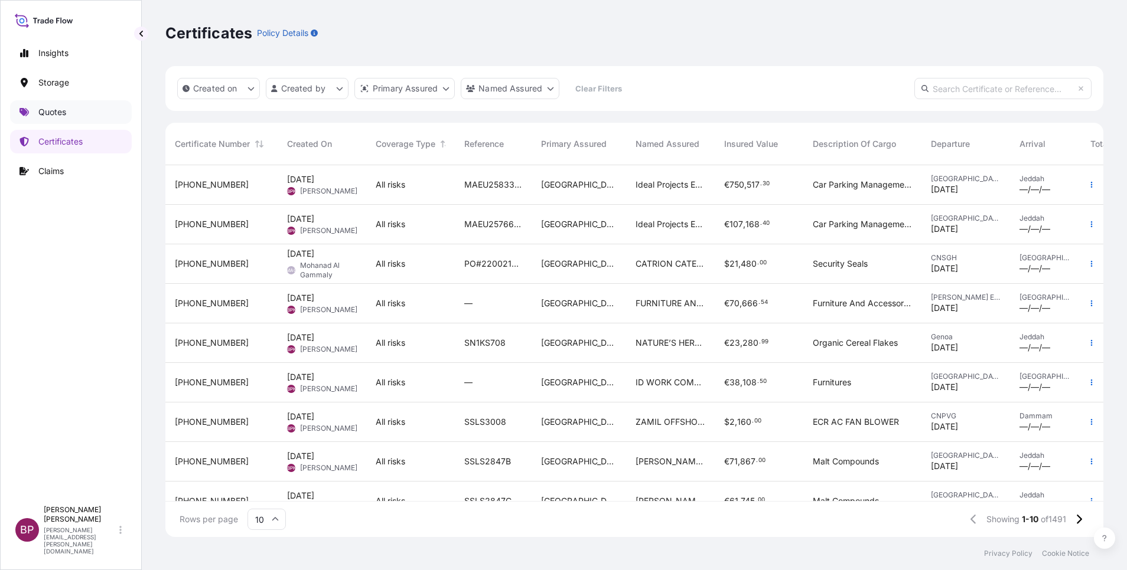
click at [64, 112] on p "Quotes" at bounding box center [52, 112] width 28 height 12
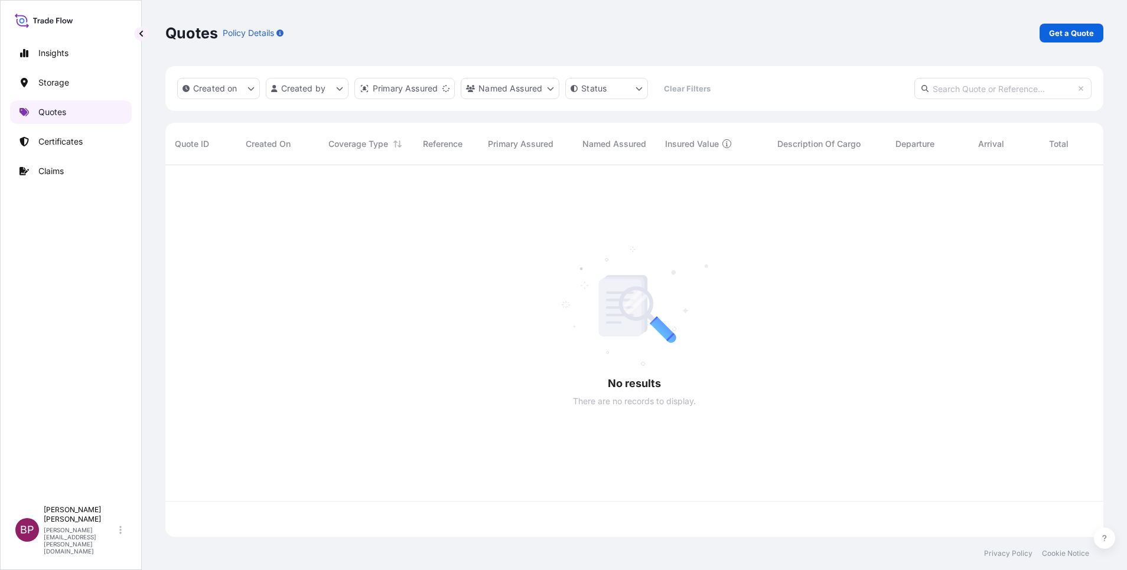
scroll to position [365, 924]
click at [1076, 27] on link "Get a Quote" at bounding box center [1071, 33] width 64 height 19
select select "Water"
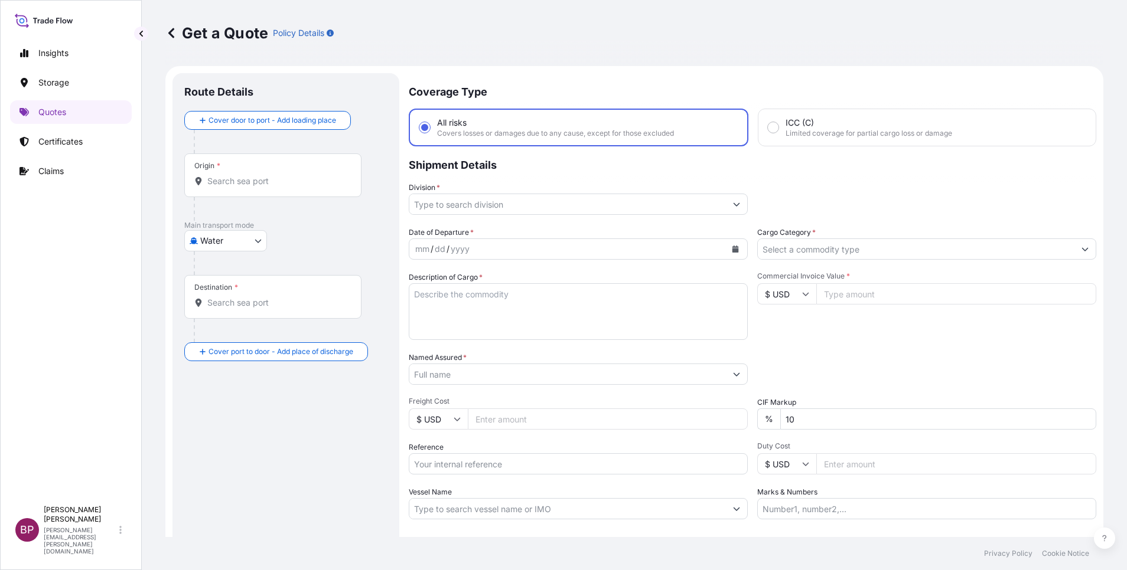
scroll to position [19, 0]
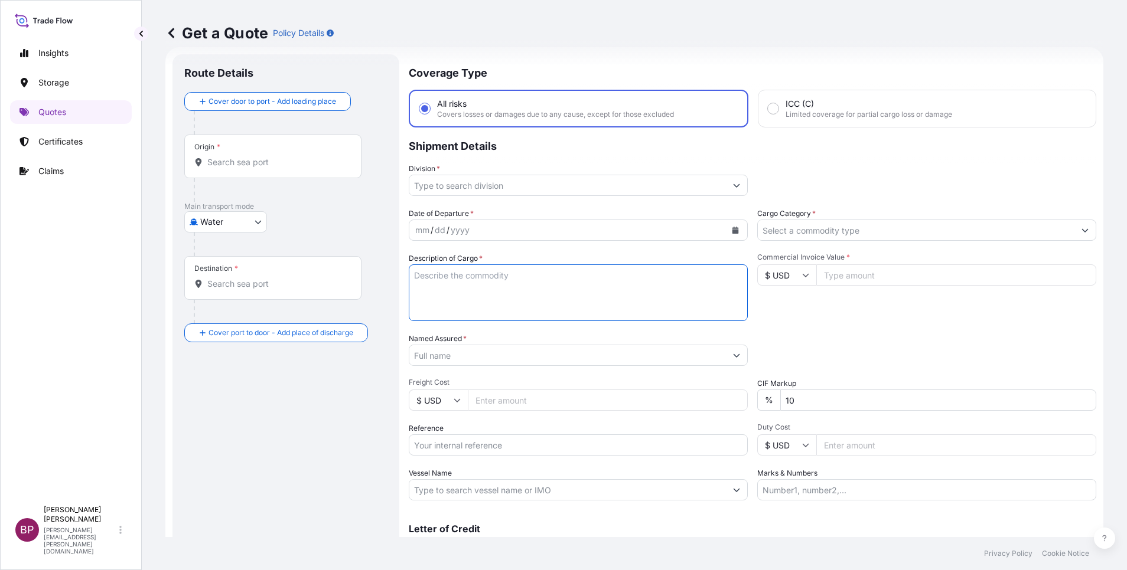
click at [576, 299] on textarea "Description of Cargo *" at bounding box center [578, 293] width 339 height 57
paste textarea "Medical Prodcuts"
type textarea "Medical Prodcuts"
click at [1081, 232] on icon "Show suggestions" at bounding box center [1084, 230] width 7 height 7
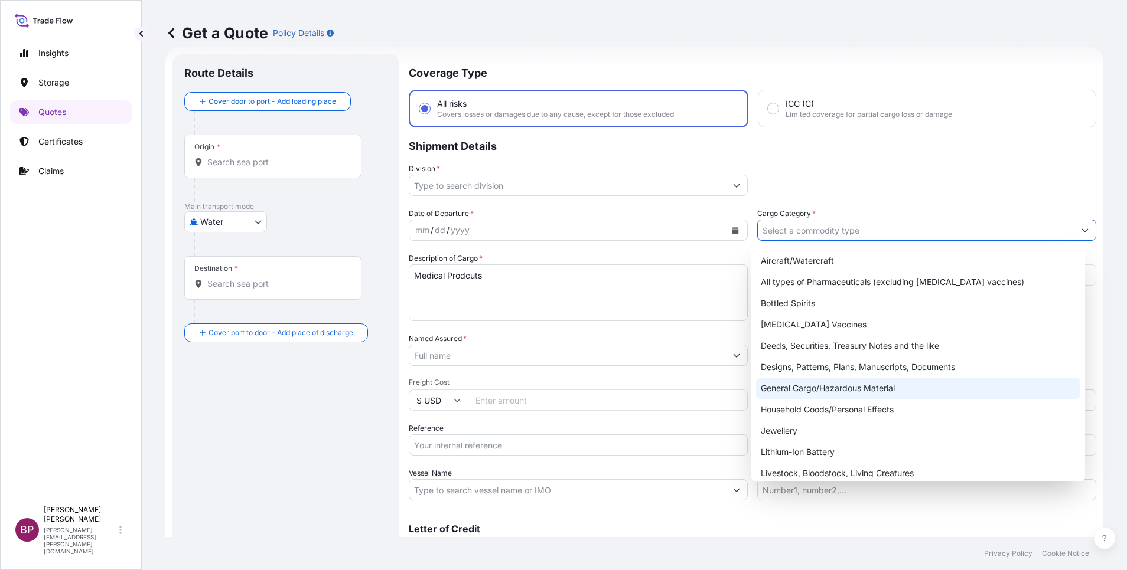
click at [824, 392] on div "General Cargo/Hazardous Material" at bounding box center [918, 388] width 324 height 21
type input "General Cargo/Hazardous Material"
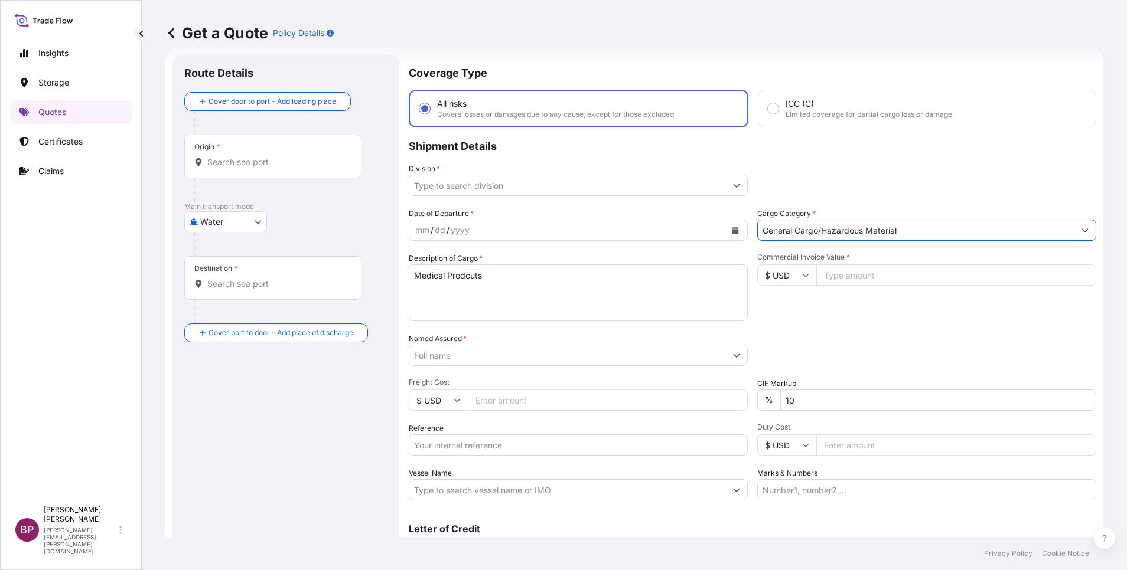
click at [726, 181] on button "Show suggestions" at bounding box center [736, 185] width 21 height 21
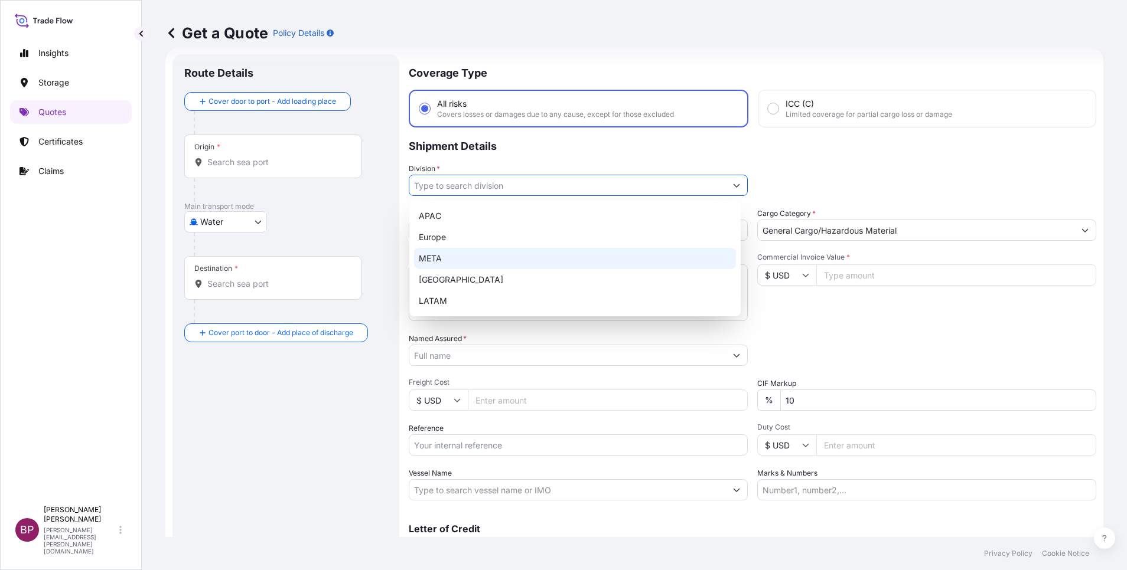
click at [477, 262] on div "META" at bounding box center [575, 258] width 322 height 21
type input "META"
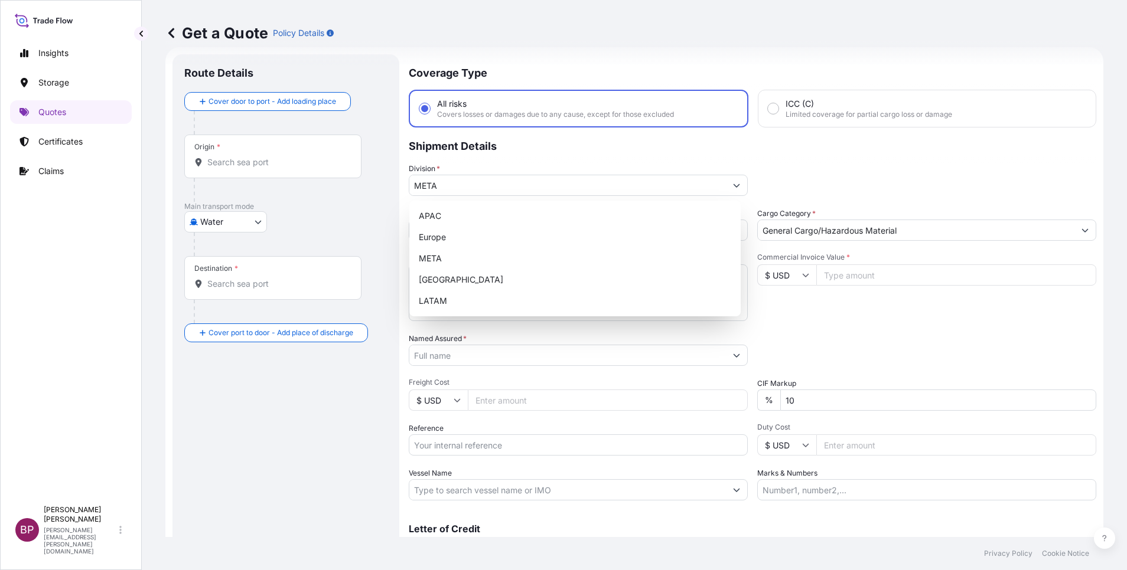
click at [850, 275] on input "Commercial Invoice Value *" at bounding box center [956, 275] width 280 height 21
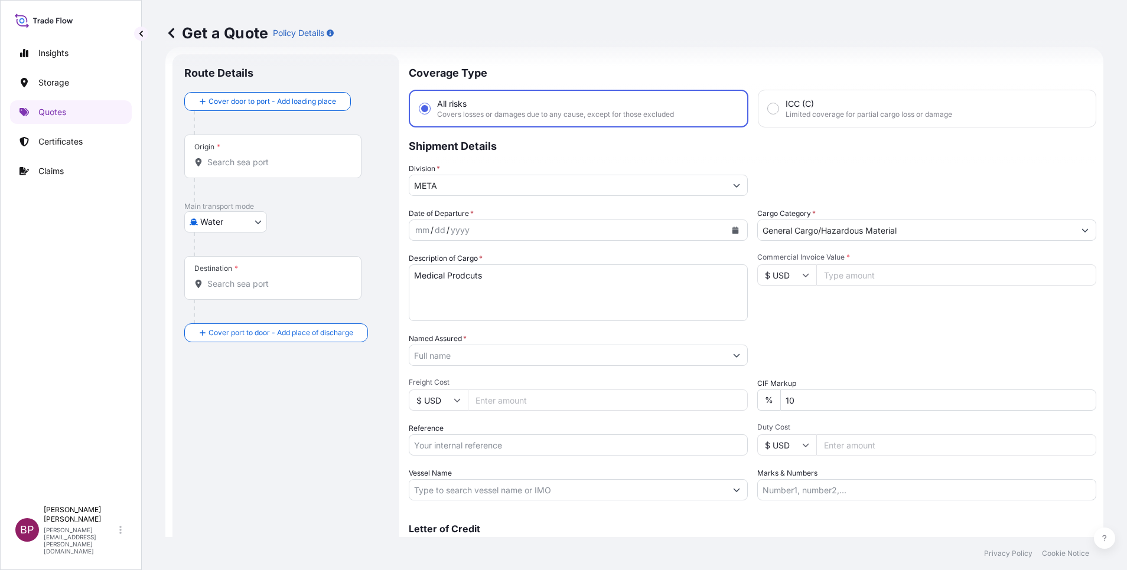
paste input "2.39"
type input "2.39"
click at [584, 378] on div "Date of Departure * mm / dd / yyyy Cargo Category * General Cargo/Hazardous Mat…" at bounding box center [752, 354] width 687 height 293
type input "0"
click at [732, 230] on icon "Calendar" at bounding box center [735, 230] width 6 height 7
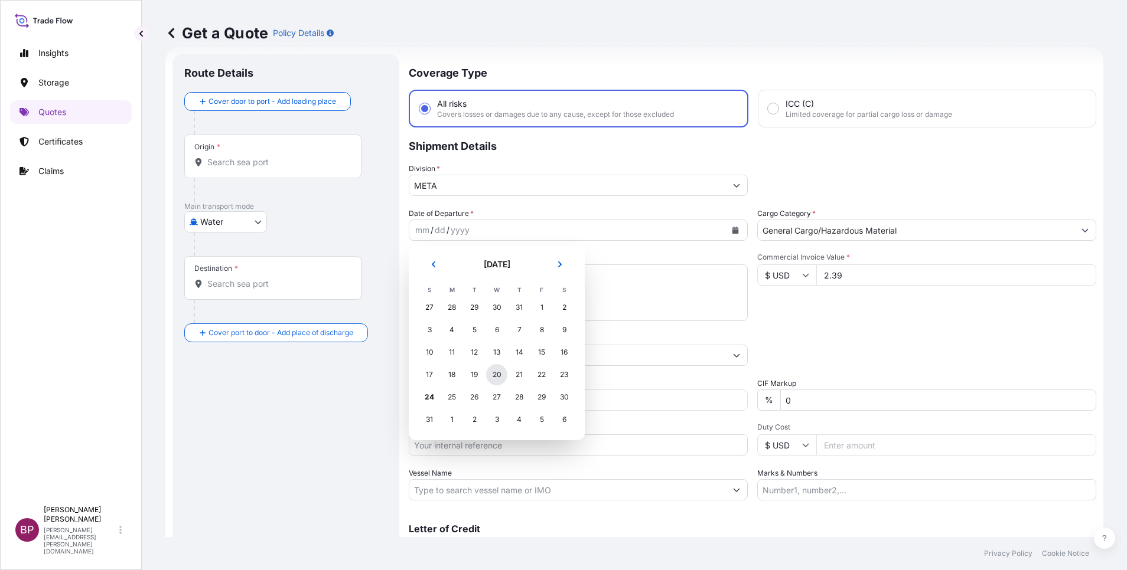
click at [496, 374] on div "20" at bounding box center [496, 374] width 21 height 21
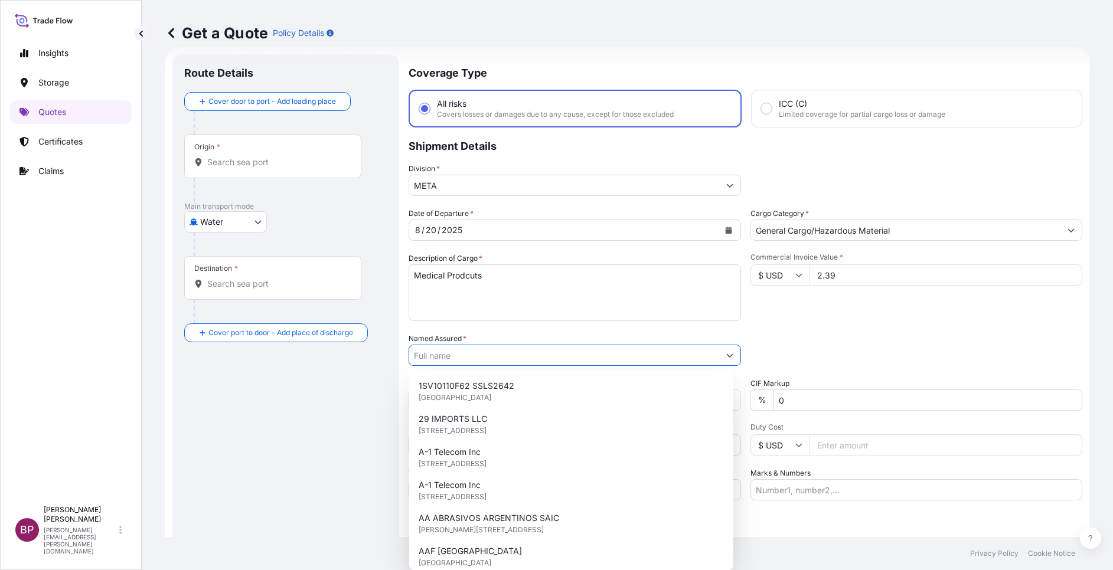
click at [458, 353] on input "Named Assured *" at bounding box center [564, 355] width 310 height 21
paste input "OMAG S.P.A"
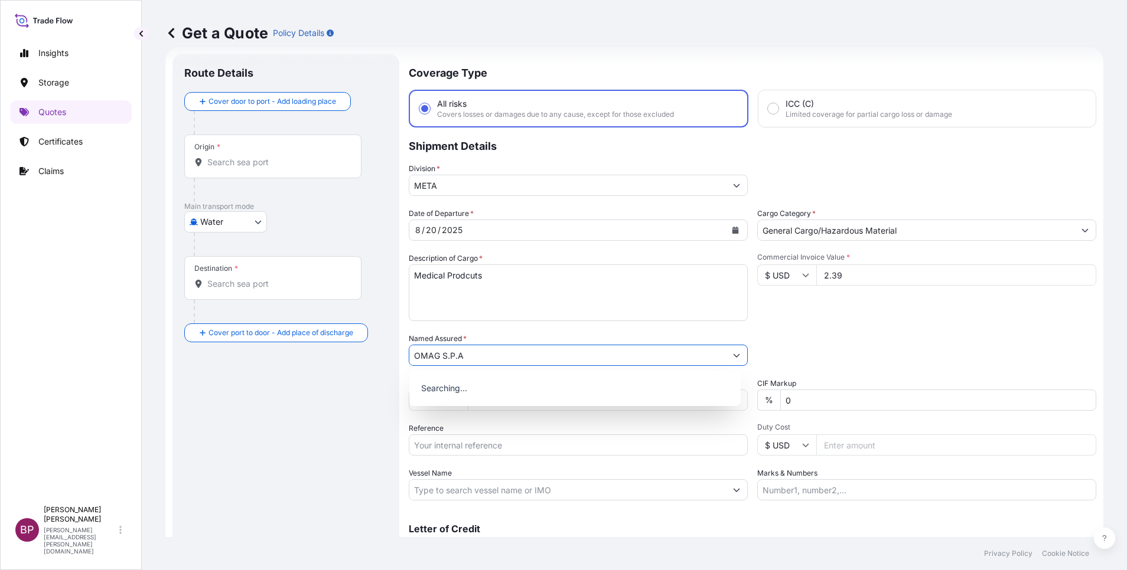
type input "OMAG S.P.A"
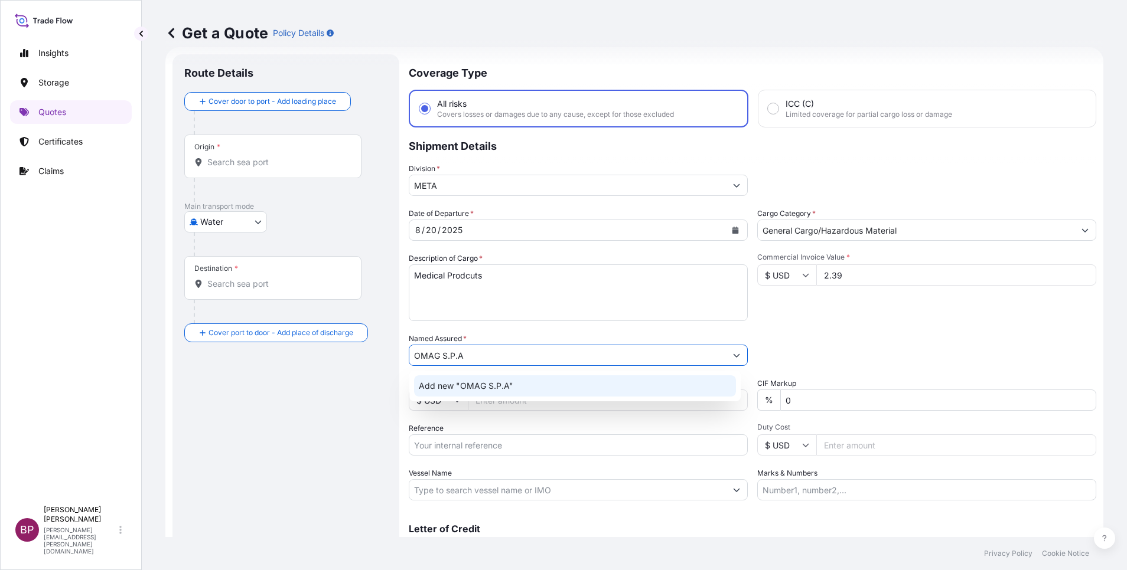
drag, startPoint x: 345, startPoint y: 409, endPoint x: 314, endPoint y: 325, distance: 89.3
click at [345, 409] on div "Route Details Cover door to port - Add loading place Place of loading Road / [G…" at bounding box center [285, 321] width 203 height 511
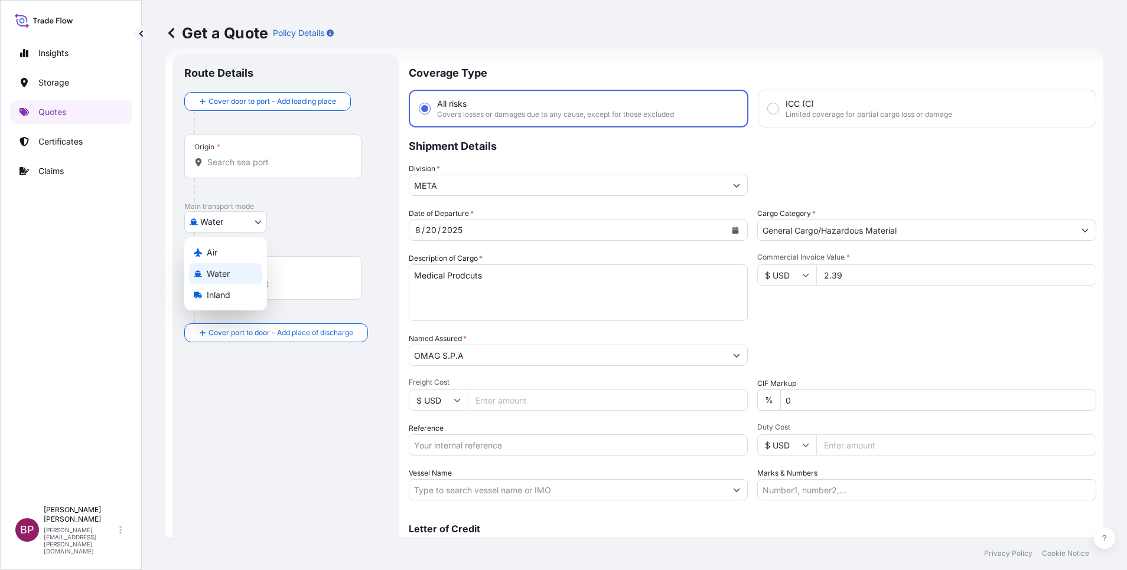
click at [239, 228] on body "1 option available. Insights Storage Quotes Certificates Claims BP [PERSON_NAME…" at bounding box center [563, 285] width 1127 height 570
click at [221, 255] on div "Air" at bounding box center [225, 252] width 73 height 21
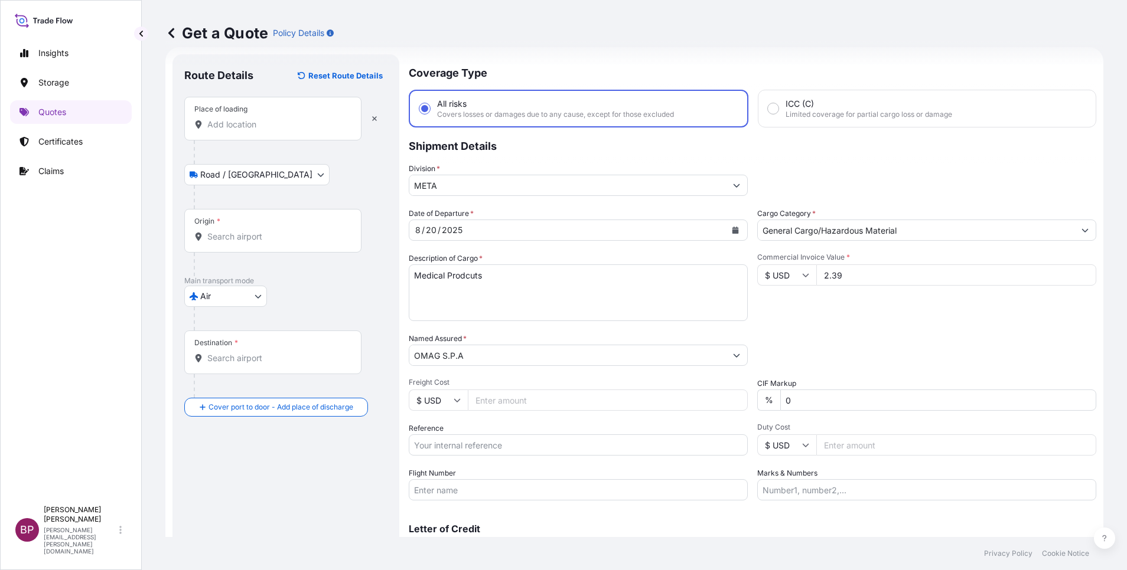
click at [249, 126] on input "Place of loading" at bounding box center [276, 125] width 139 height 12
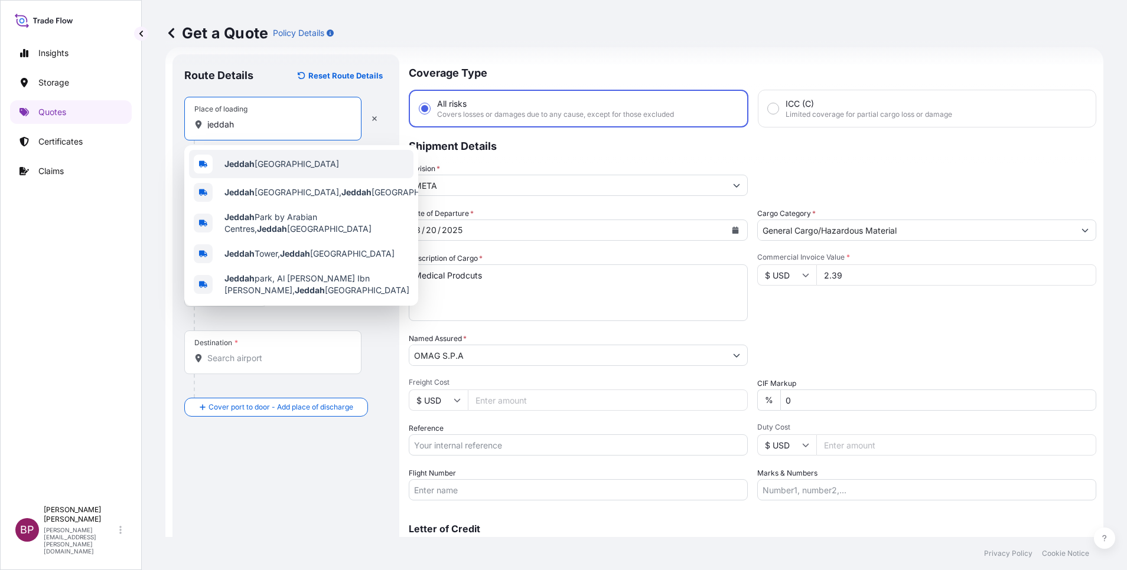
click at [255, 163] on span "Jeddah [GEOGRAPHIC_DATA]" at bounding box center [281, 164] width 115 height 12
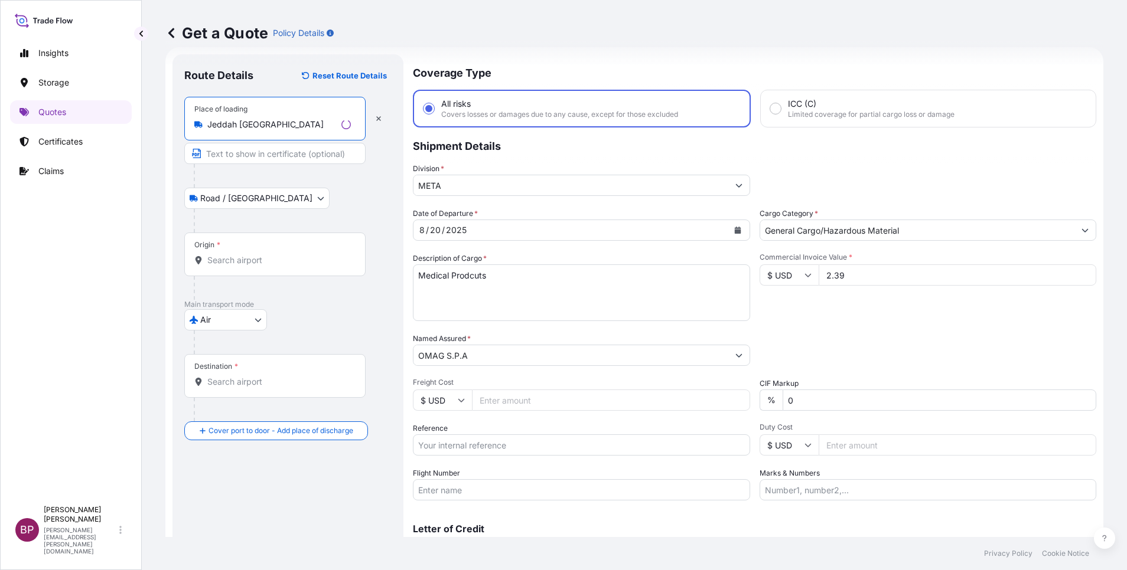
type input "Jeddah [GEOGRAPHIC_DATA]"
click at [255, 267] on div "Origin *" at bounding box center [274, 255] width 181 height 44
click at [255, 266] on input "Origin *" at bounding box center [278, 261] width 143 height 12
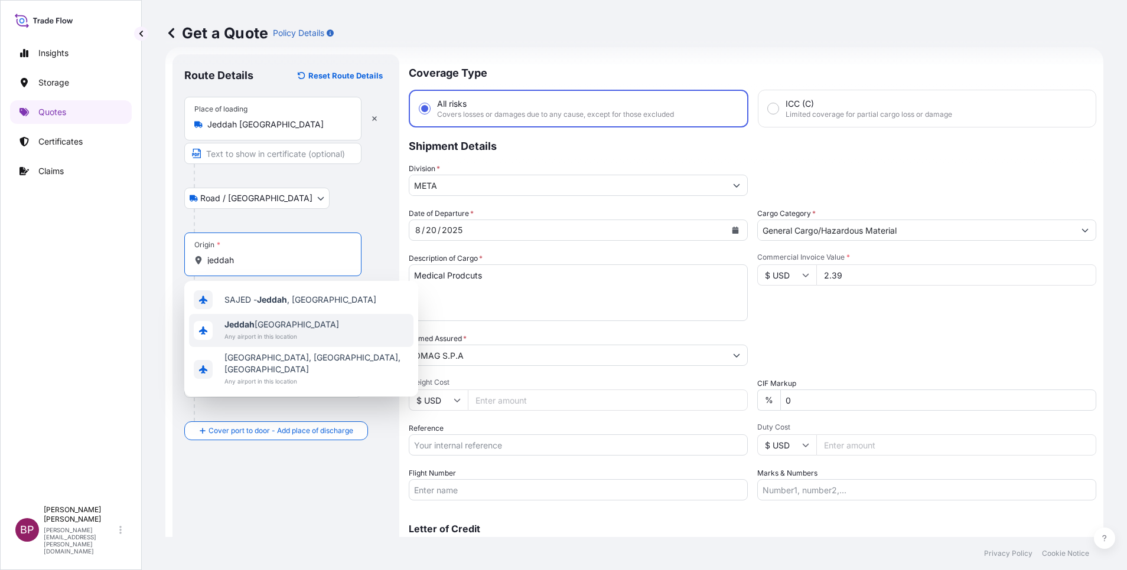
click at [285, 332] on span "Any airport in this location" at bounding box center [281, 337] width 115 height 12
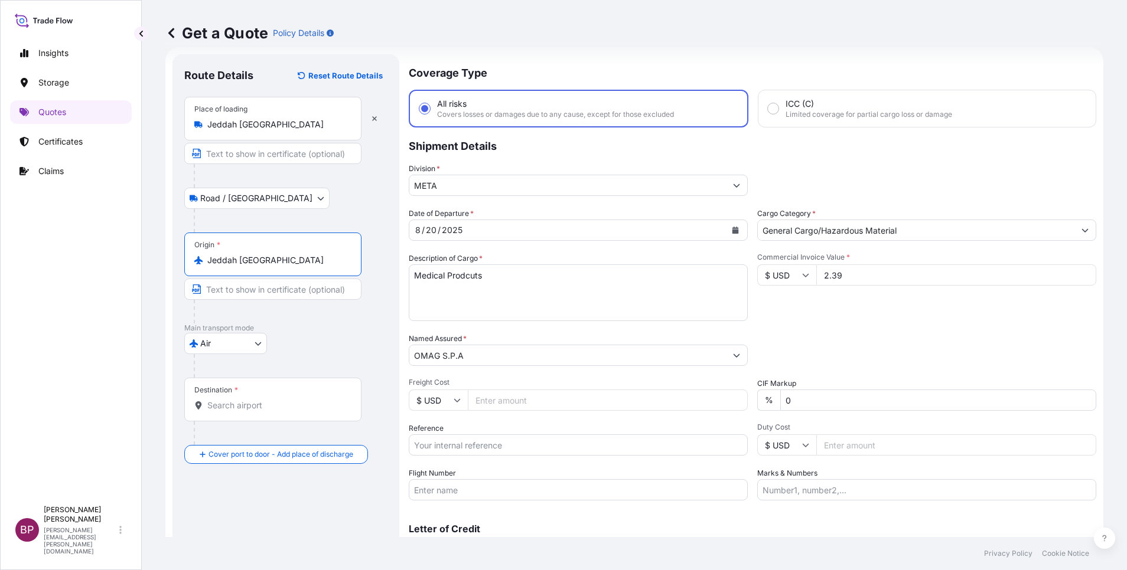
type input "Jeddah [GEOGRAPHIC_DATA]"
drag, startPoint x: 257, startPoint y: 413, endPoint x: 250, endPoint y: 412, distance: 7.1
click at [257, 413] on div "Destination *" at bounding box center [272, 400] width 177 height 44
click at [257, 412] on input "Destination *" at bounding box center [276, 406] width 139 height 12
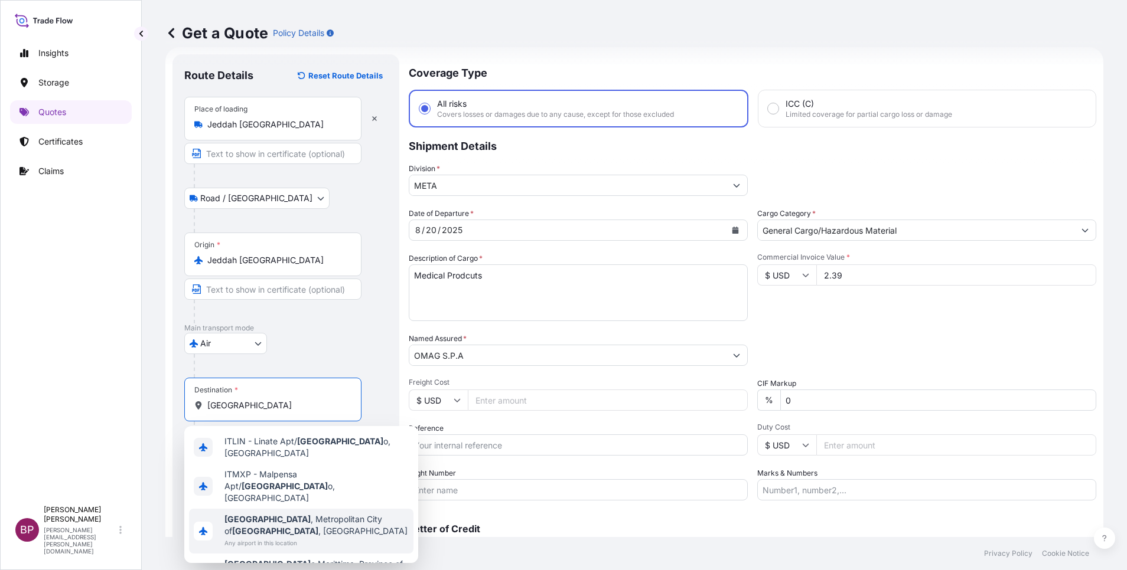
click at [350, 537] on span "Any airport in this location" at bounding box center [316, 543] width 184 height 12
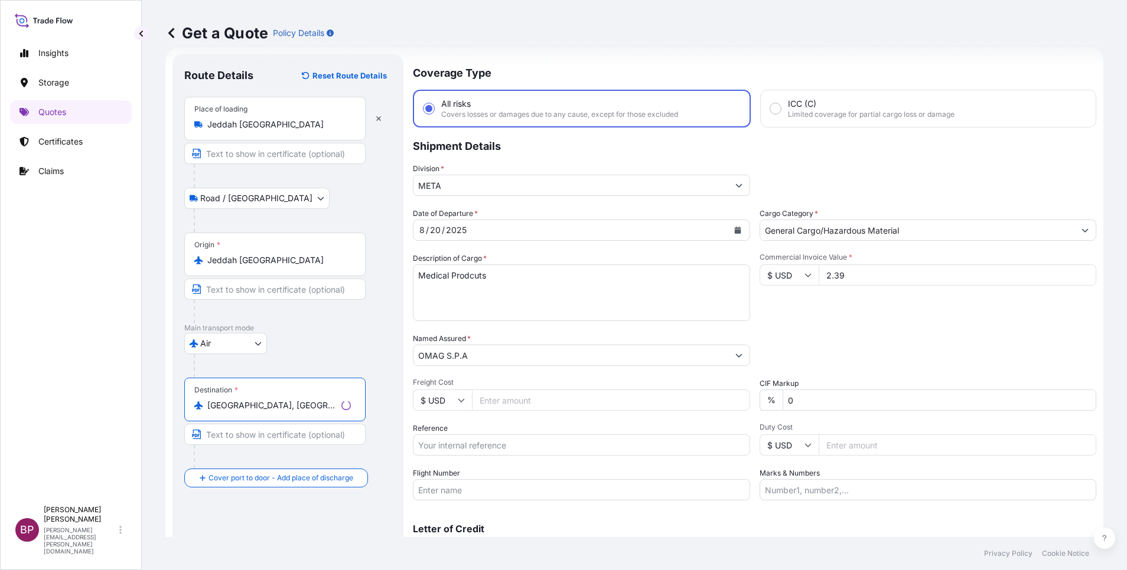
type input "[GEOGRAPHIC_DATA], [GEOGRAPHIC_DATA] of [GEOGRAPHIC_DATA], [GEOGRAPHIC_DATA]"
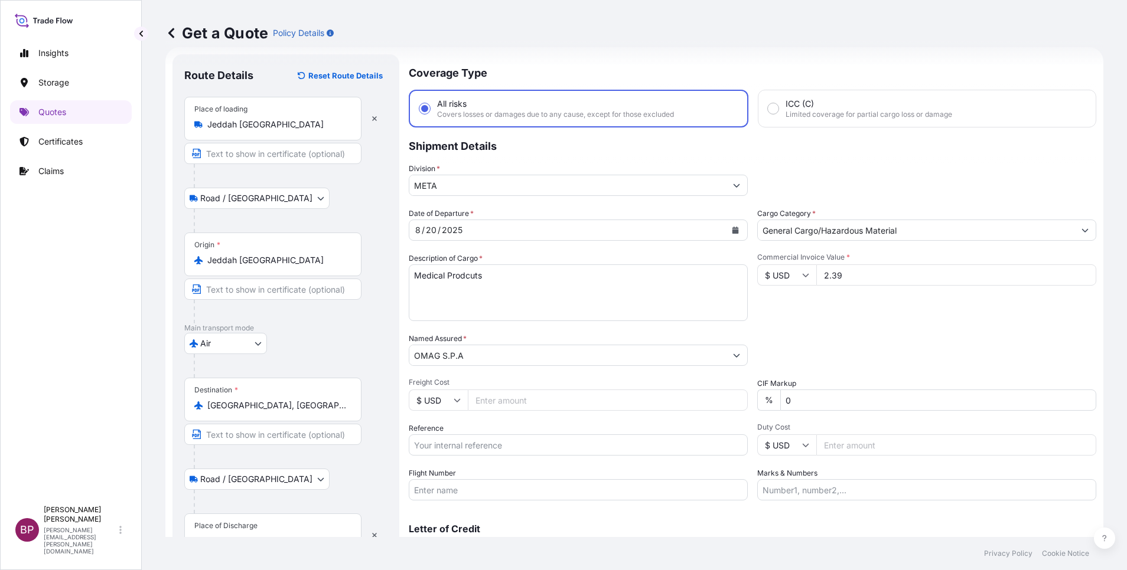
click at [234, 520] on div "Place of Discharge" at bounding box center [272, 536] width 177 height 44
click at [234, 536] on input "Place of Discharge" at bounding box center [276, 542] width 139 height 12
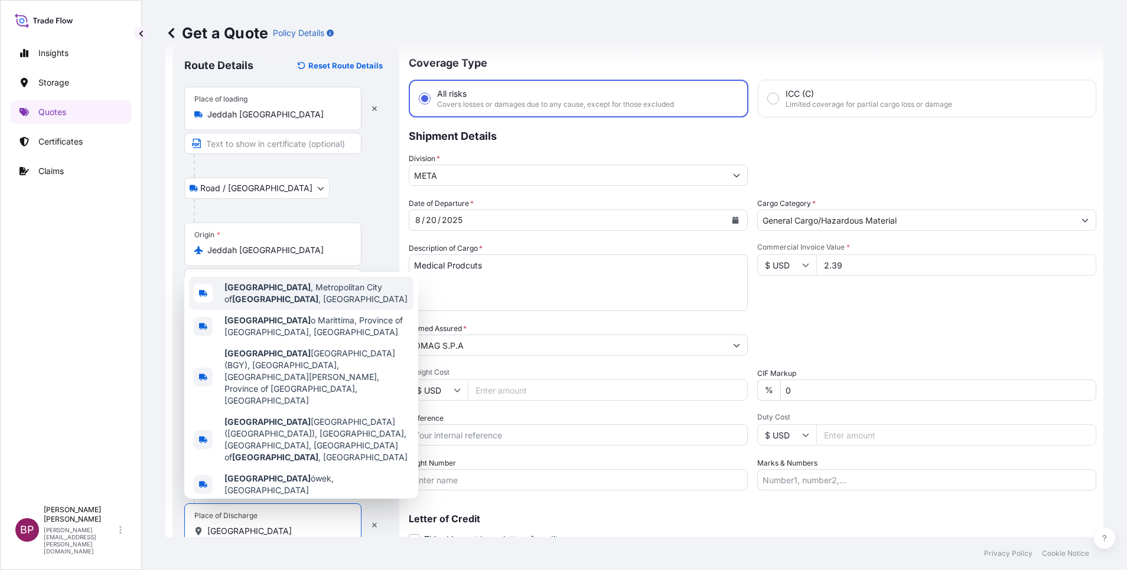
click at [299, 305] on span "[GEOGRAPHIC_DATA] , [GEOGRAPHIC_DATA] of [GEOGRAPHIC_DATA] , [GEOGRAPHIC_DATA]" at bounding box center [316, 294] width 184 height 24
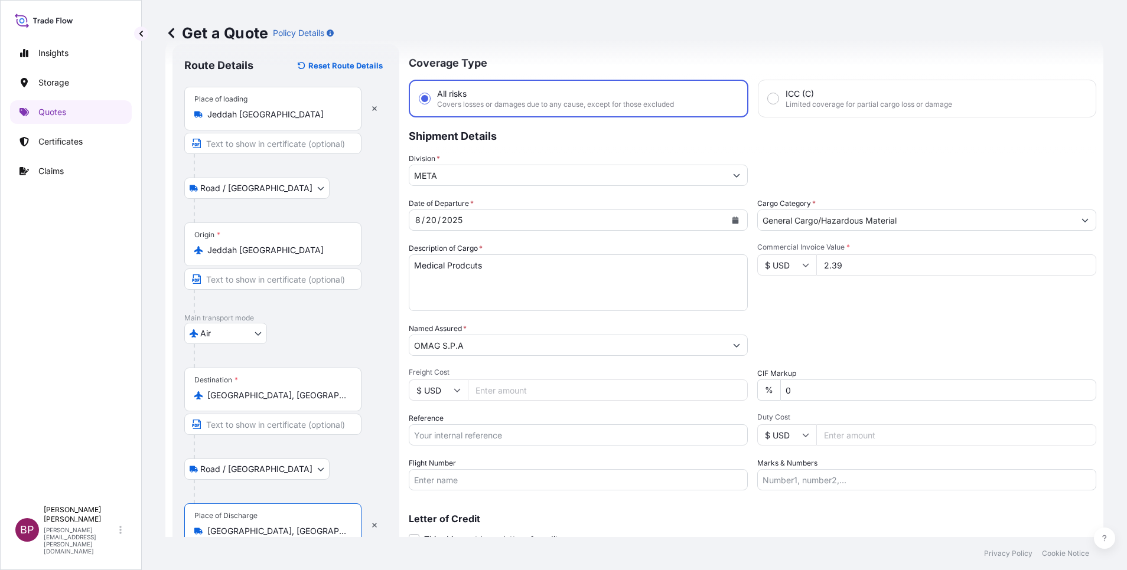
type input "[GEOGRAPHIC_DATA], [GEOGRAPHIC_DATA] of [GEOGRAPHIC_DATA], [GEOGRAPHIC_DATA]"
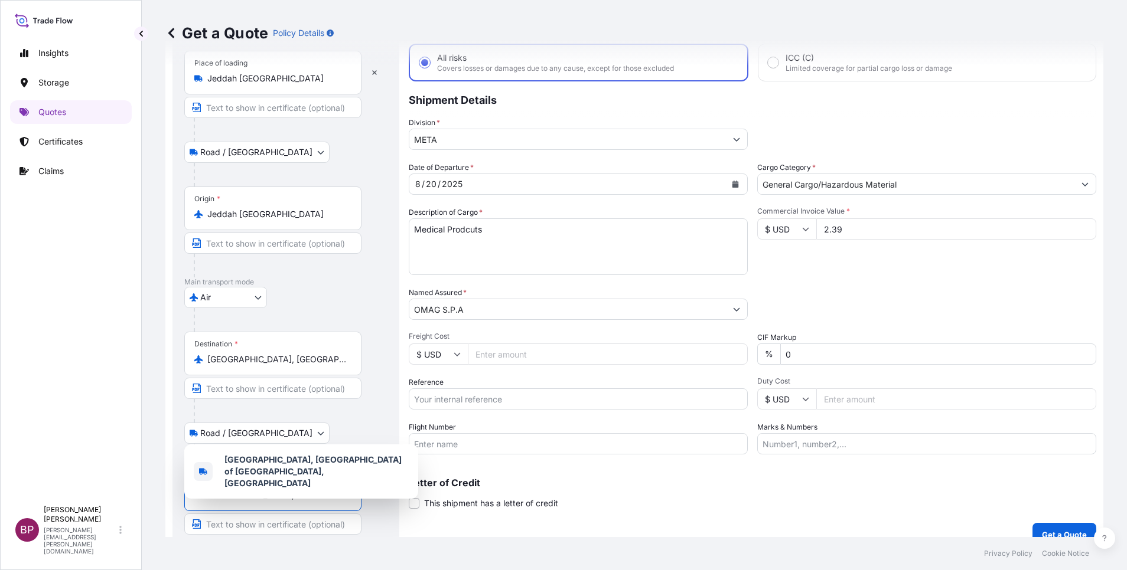
scroll to position [81, 0]
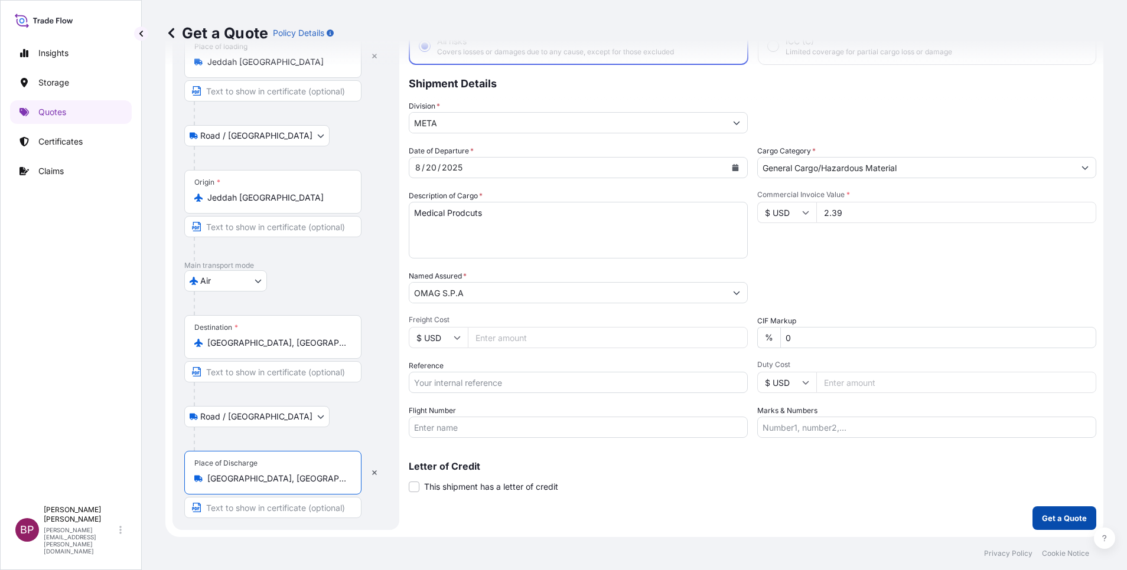
click at [1056, 515] on p "Get a Quote" at bounding box center [1064, 519] width 45 height 12
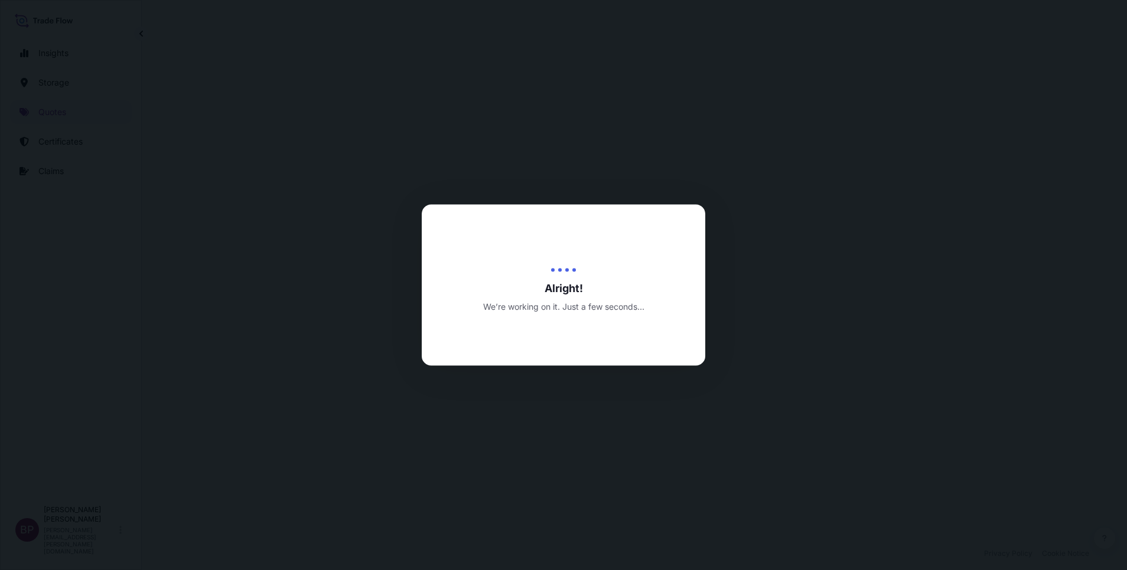
select select "Road / [GEOGRAPHIC_DATA]"
select select "Air"
select select "Road / [GEOGRAPHIC_DATA]"
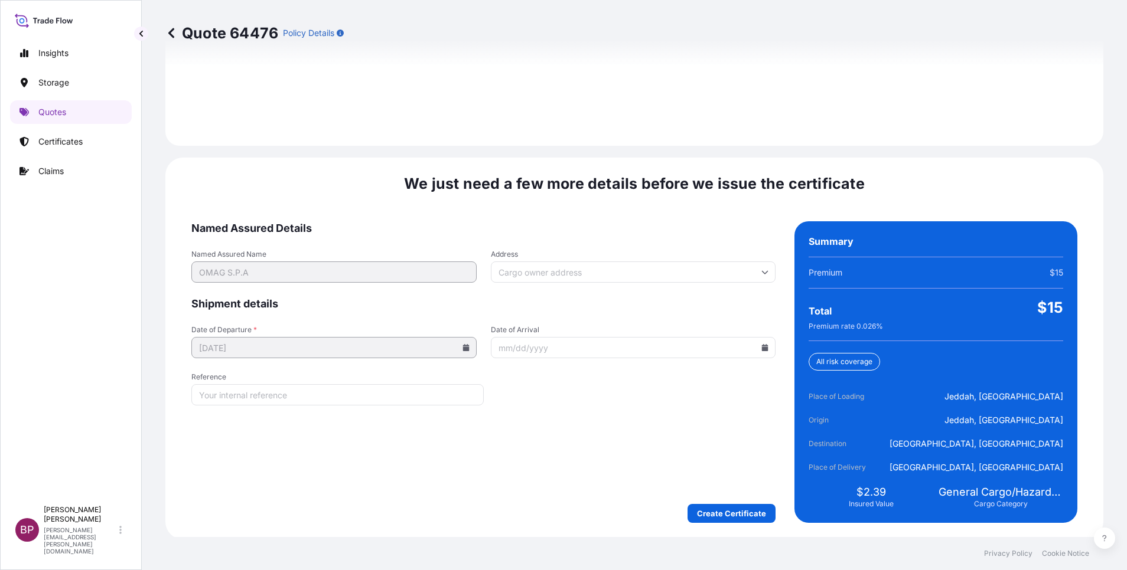
scroll to position [1750, 0]
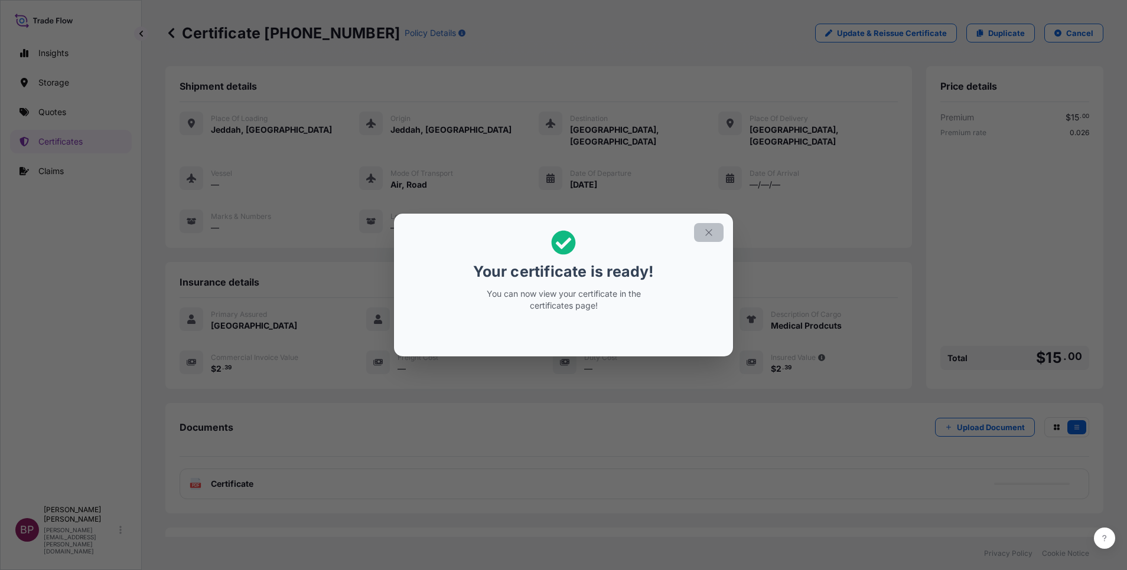
click at [707, 232] on icon "button" at bounding box center [708, 232] width 11 height 11
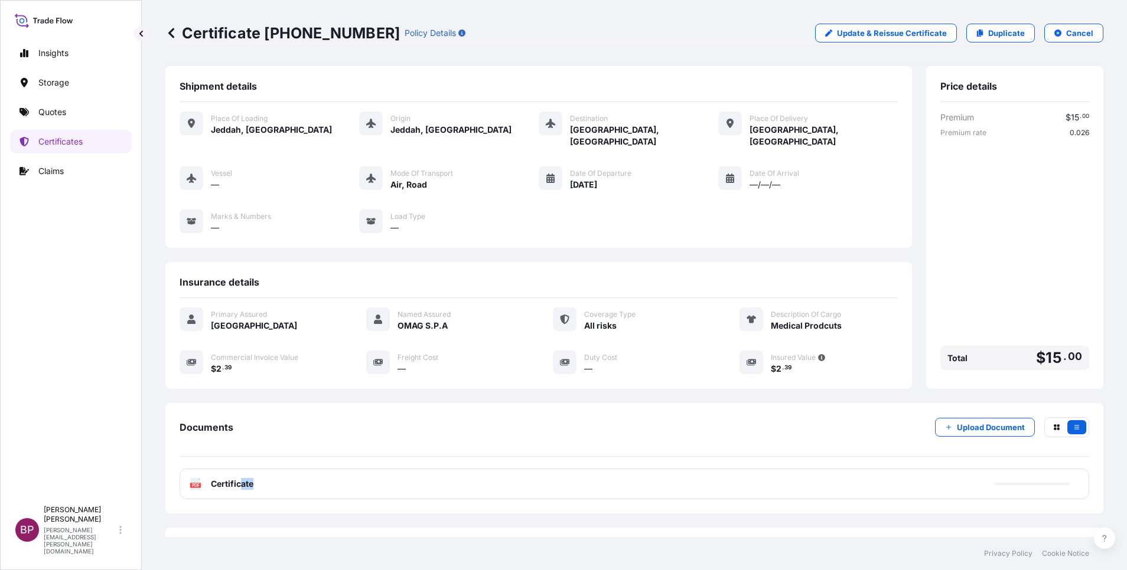
drag, startPoint x: 240, startPoint y: 471, endPoint x: 368, endPoint y: 452, distance: 129.4
click at [368, 452] on div "Documents Upload Document PDF Certificate" at bounding box center [634, 458] width 909 height 82
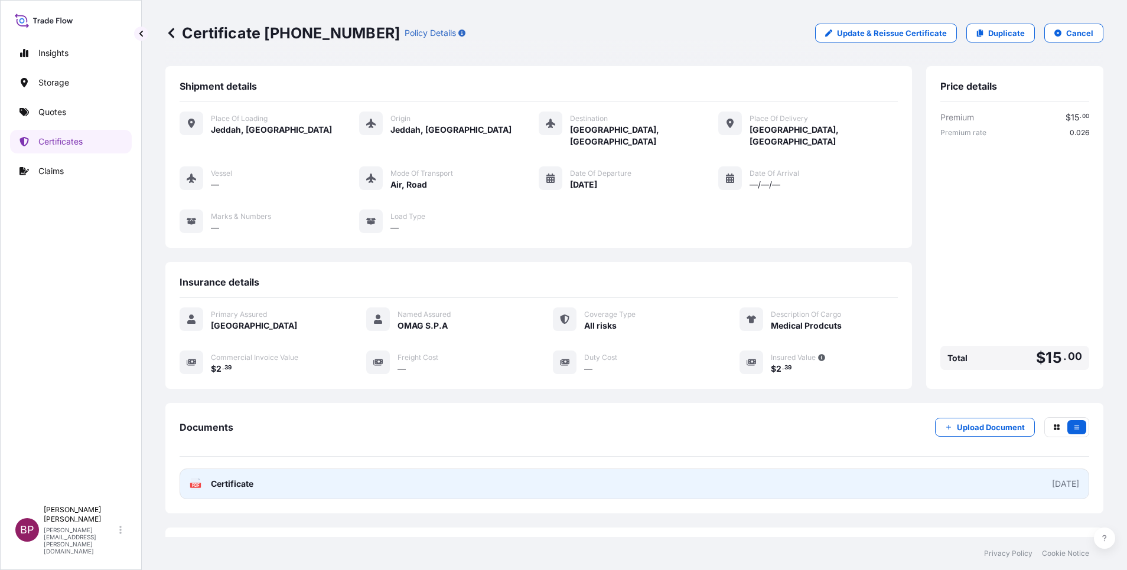
click at [229, 478] on span "Certificate" at bounding box center [232, 484] width 43 height 12
